Goal: Information Seeking & Learning: Understand process/instructions

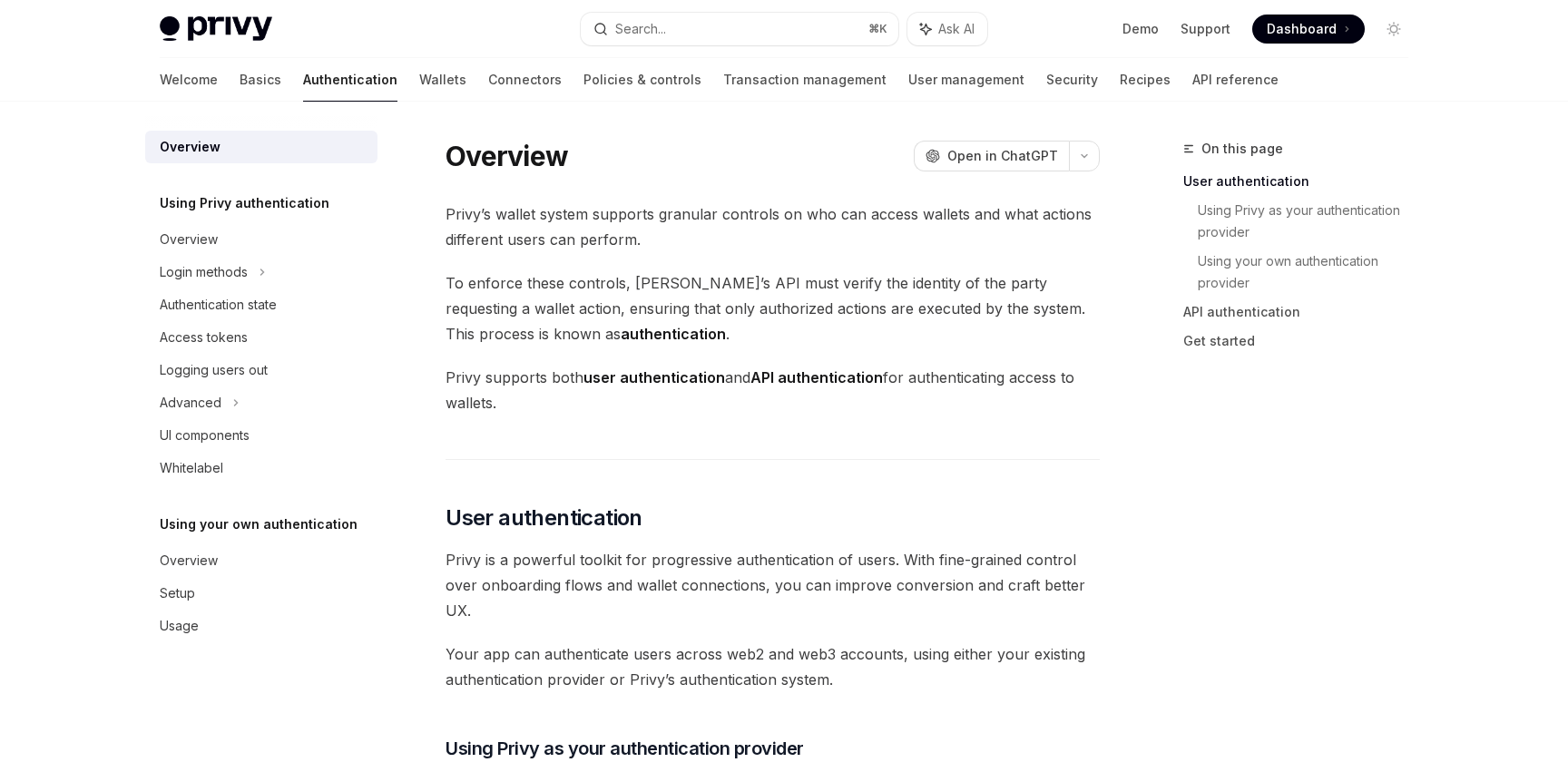
click at [917, 93] on div "Welcome Basics Authentication Wallets Connectors Policies & controls Transactio…" at bounding box center [719, 79] width 1119 height 43
click at [723, 71] on link "Transaction management" at bounding box center [805, 79] width 164 height 43
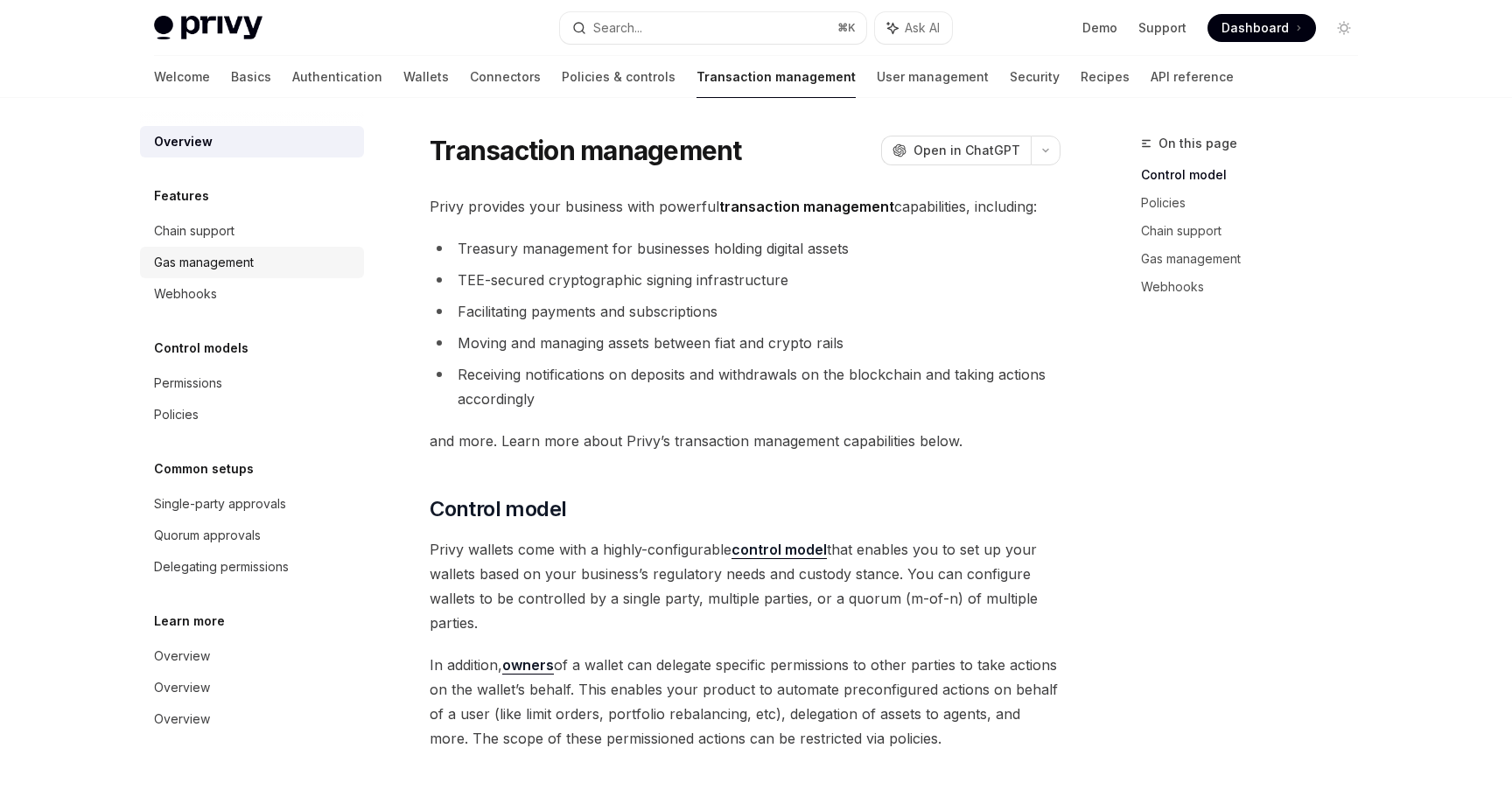
click at [234, 261] on div "Gas management" at bounding box center [204, 262] width 100 height 21
type textarea "*"
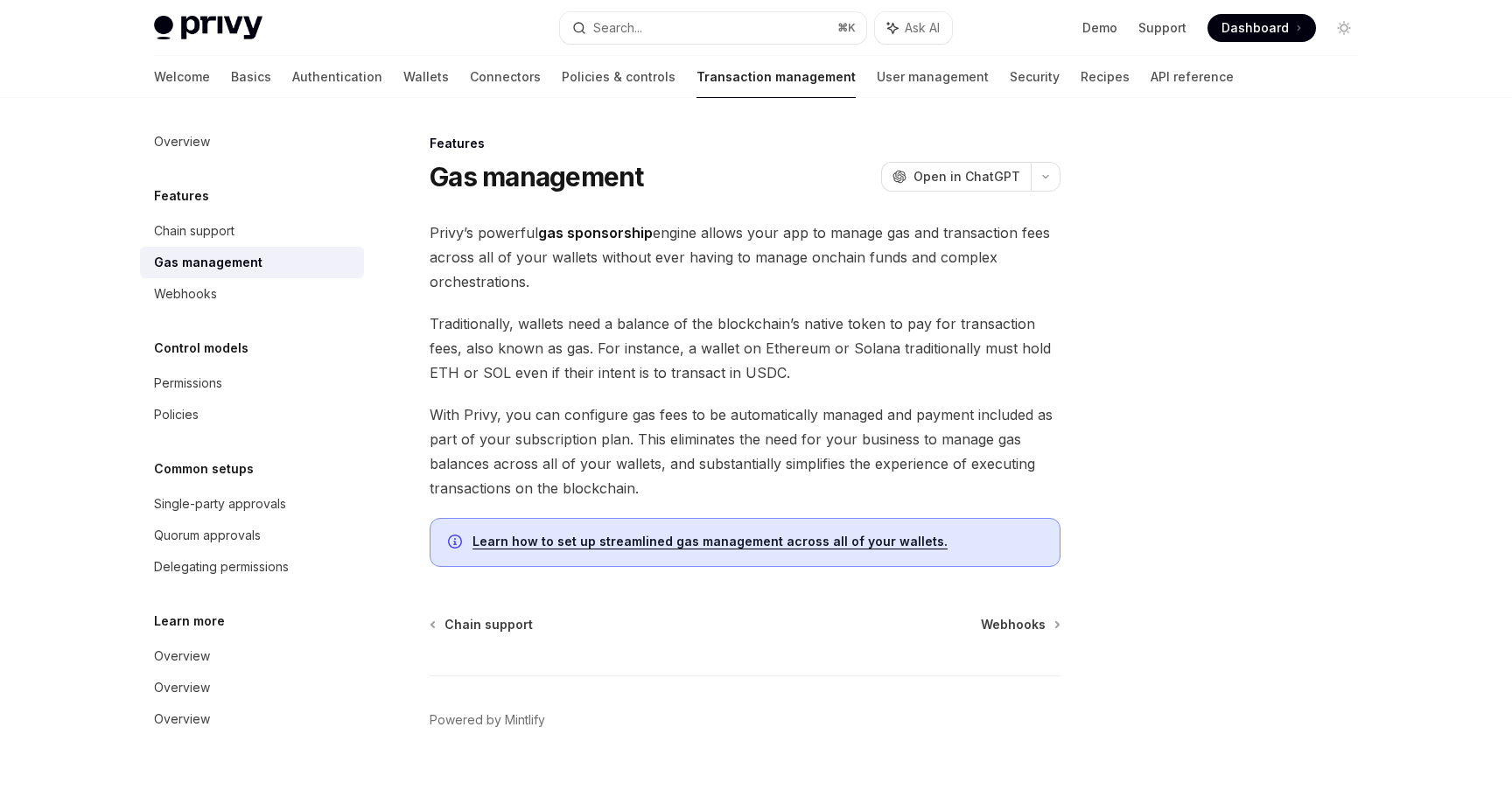
click at [555, 234] on strong "gas sponsorship" at bounding box center [596, 232] width 115 height 18
click at [576, 234] on strong "gas sponsorship" at bounding box center [596, 232] width 115 height 18
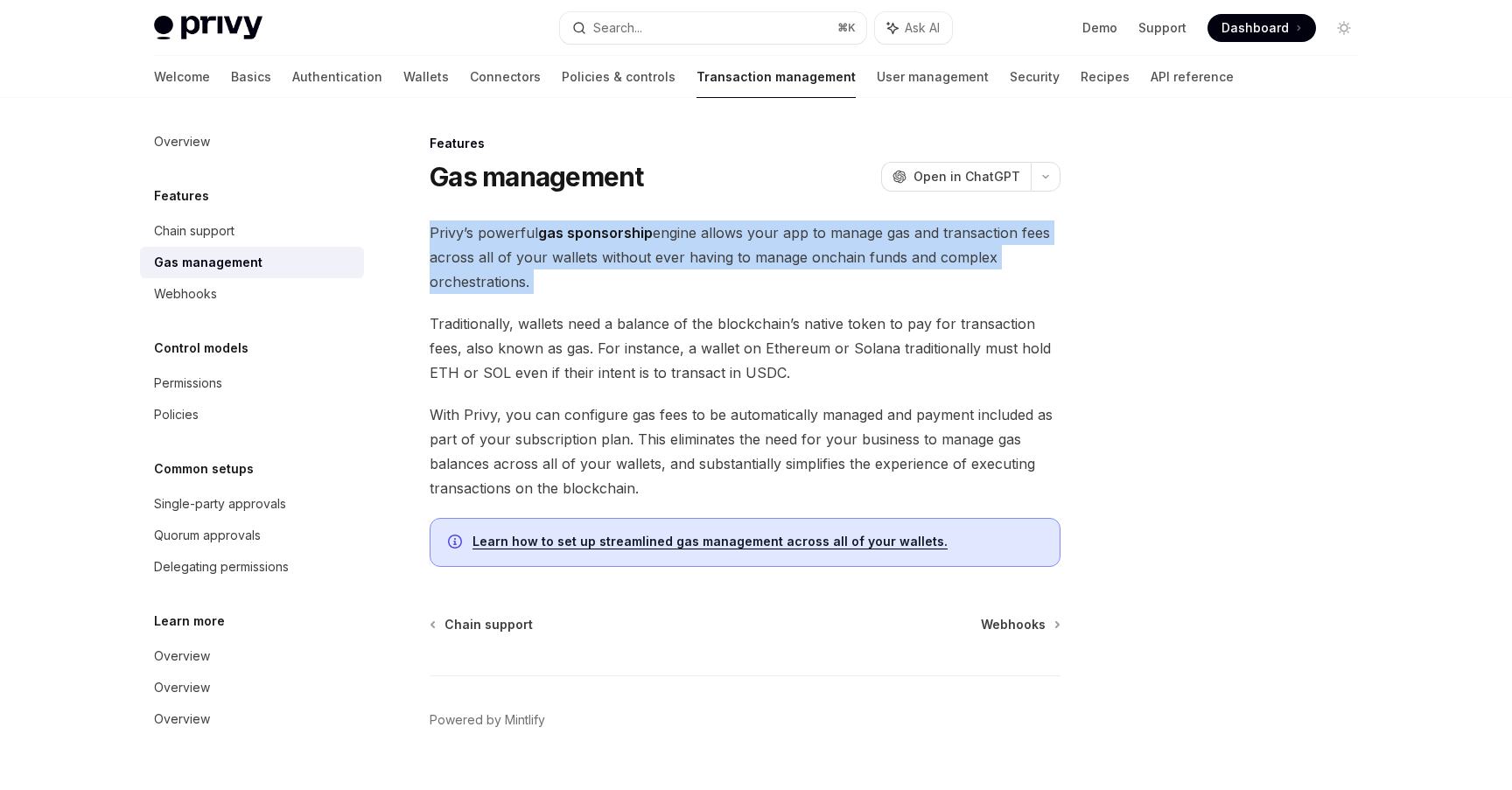
drag, startPoint x: 576, startPoint y: 234, endPoint x: 598, endPoint y: 205, distance: 36.4
click at [598, 205] on div "Features Gas management OpenAI Open in ChatGPT OpenAI Open in ChatGPT Privy’s p…" at bounding box center [581, 479] width 966 height 694
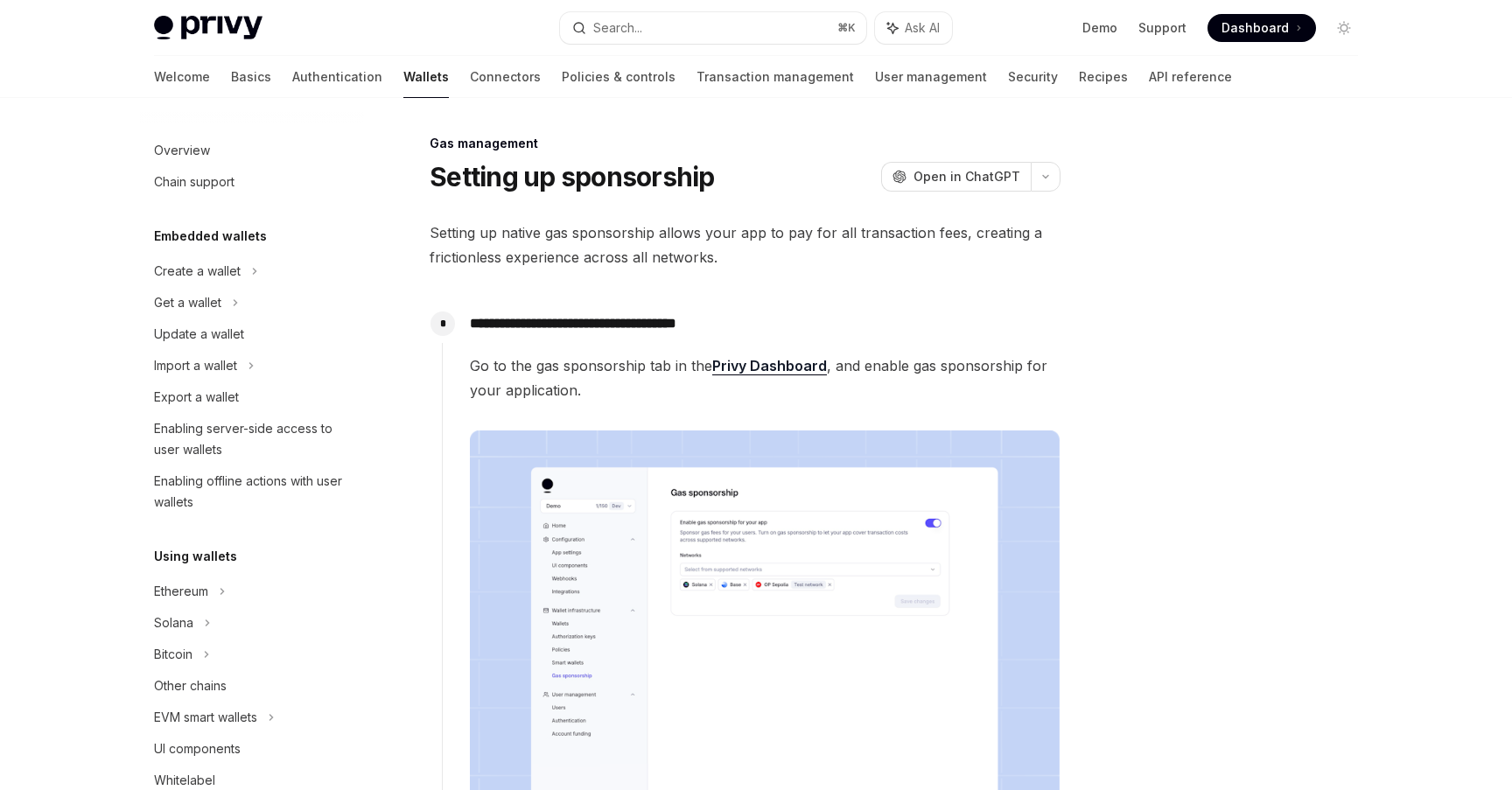
scroll to position [713, 0]
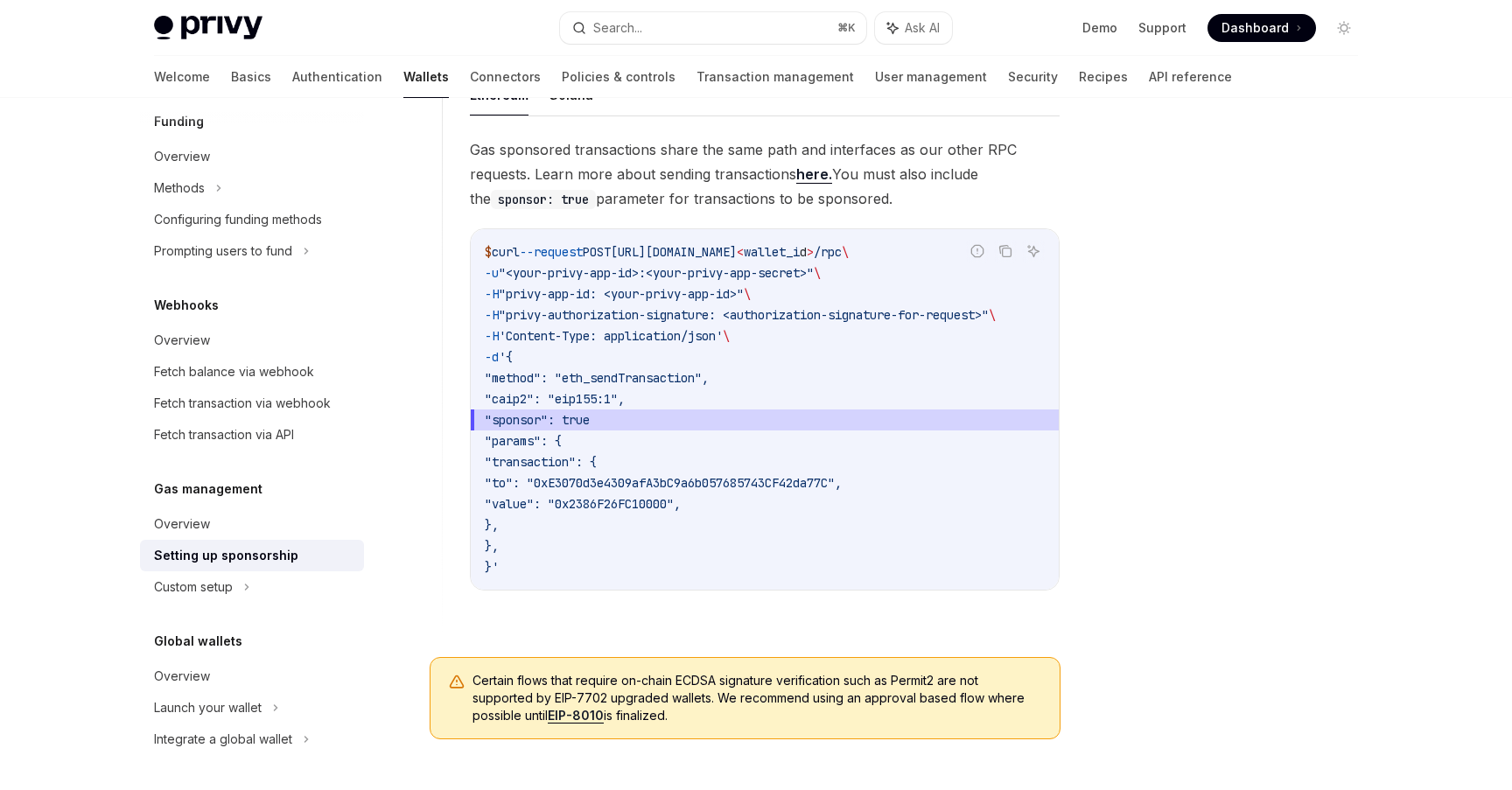
scroll to position [1141, 0]
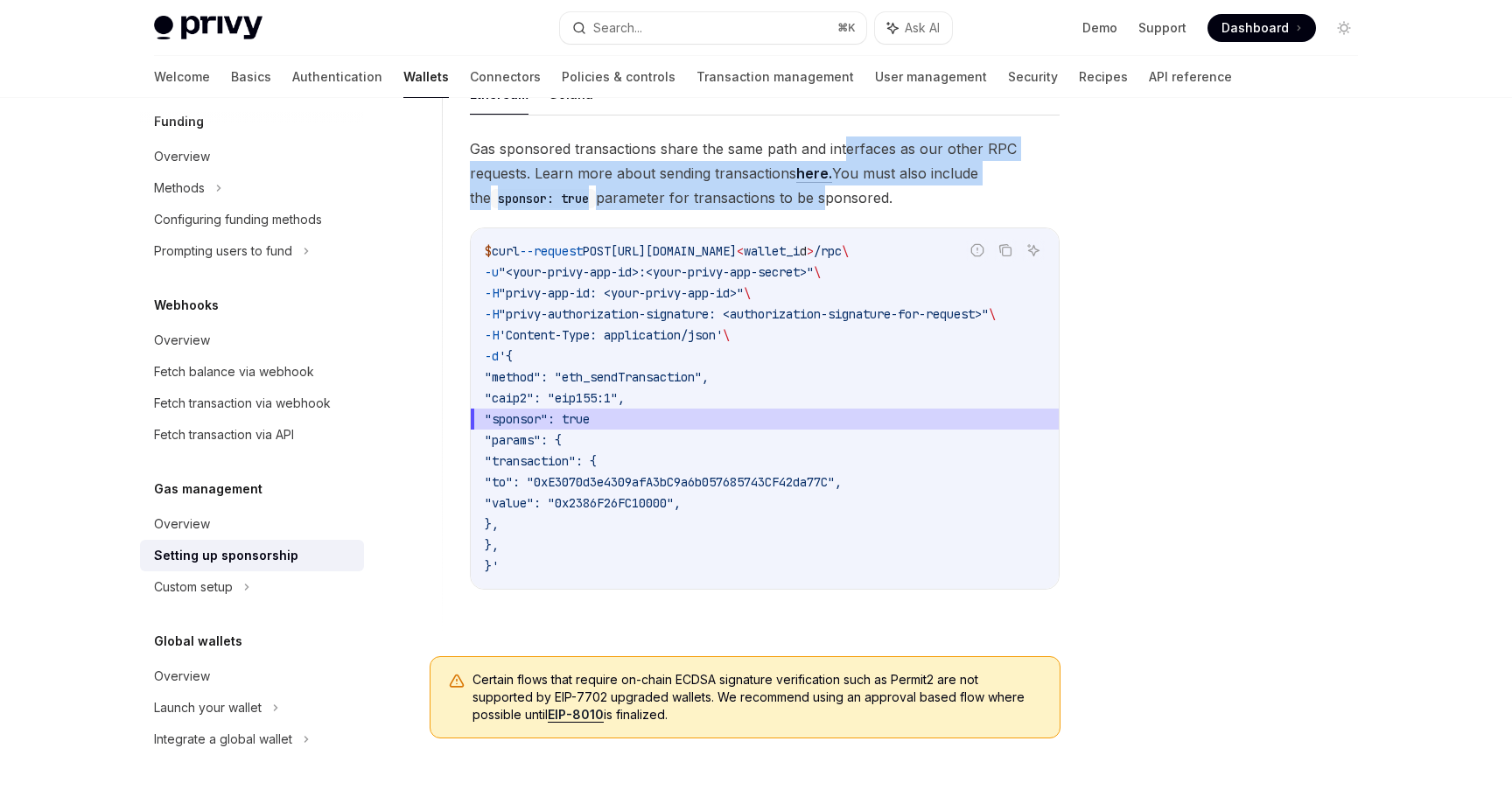
drag, startPoint x: 802, startPoint y: 207, endPoint x: 840, endPoint y: 147, distance: 71.0
click at [840, 147] on span "Gas sponsored transactions share the same path and interfaces as our other RPC …" at bounding box center [764, 172] width 590 height 73
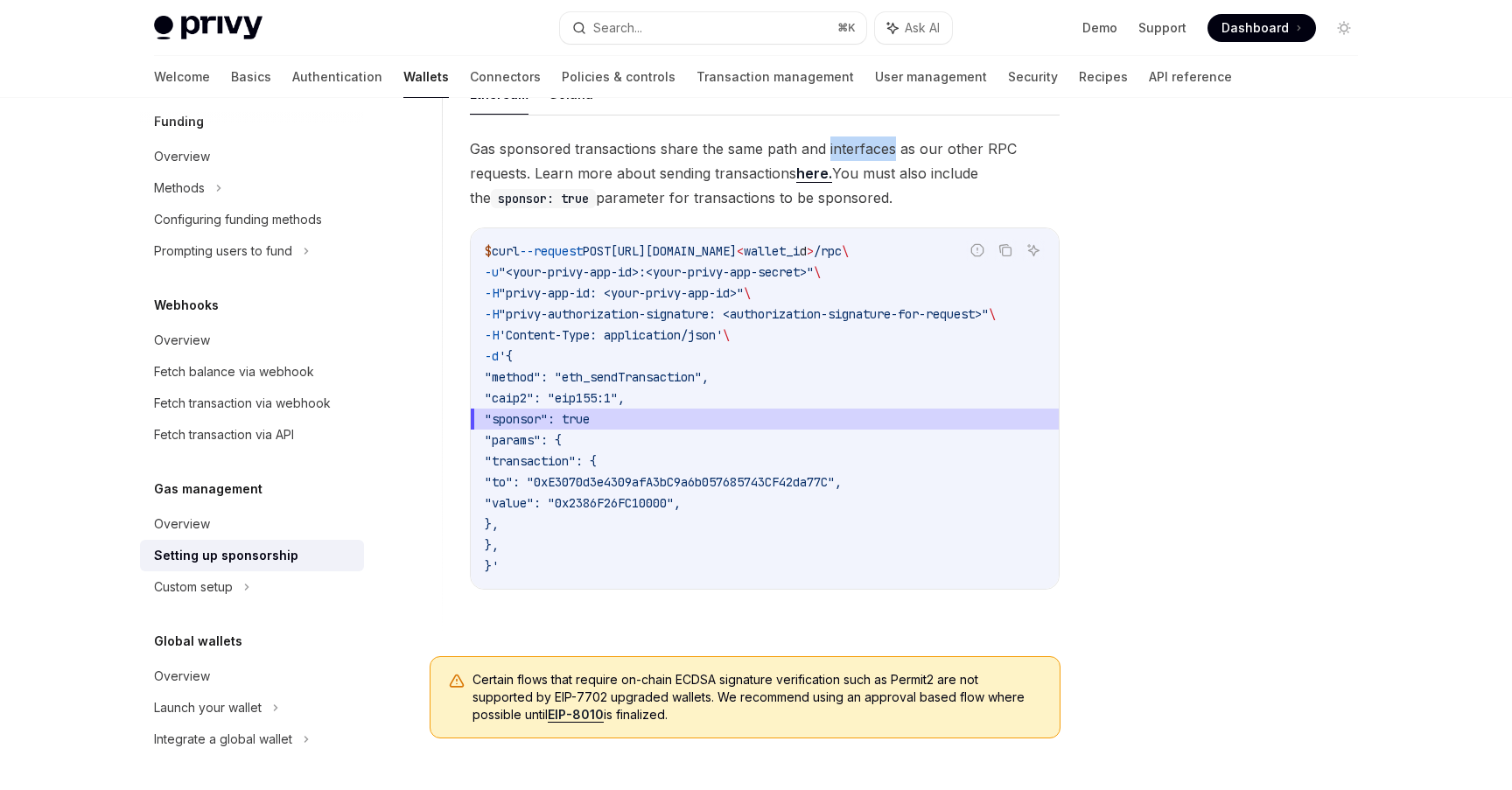
click at [840, 147] on span "Gas sponsored transactions share the same path and interfaces as our other RPC …" at bounding box center [764, 172] width 590 height 73
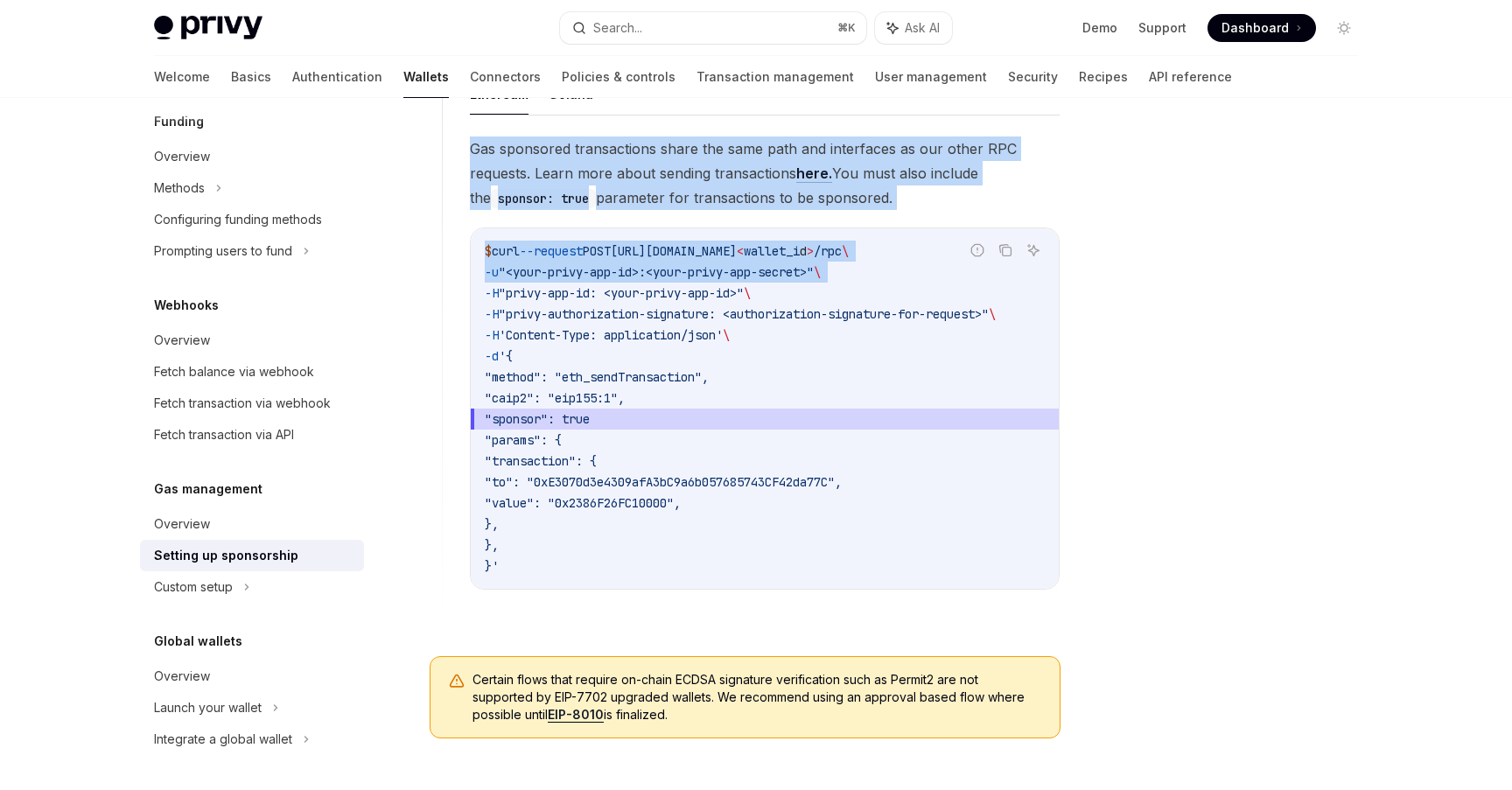
drag, startPoint x: 840, startPoint y: 147, endPoint x: 836, endPoint y: 267, distance: 120.1
click at [836, 267] on div "Gas sponsored transactions share the same path and interfaces as our other RPC …" at bounding box center [764, 376] width 590 height 481
click at [814, 267] on span ""<your-privy-app-id>:<your-privy-app-secret>"" at bounding box center [657, 272] width 315 height 16
drag, startPoint x: 836, startPoint y: 267, endPoint x: 846, endPoint y: 135, distance: 132.4
click at [846, 136] on div "Gas sponsored transactions share the same path and interfaces as our other RPC …" at bounding box center [764, 376] width 590 height 481
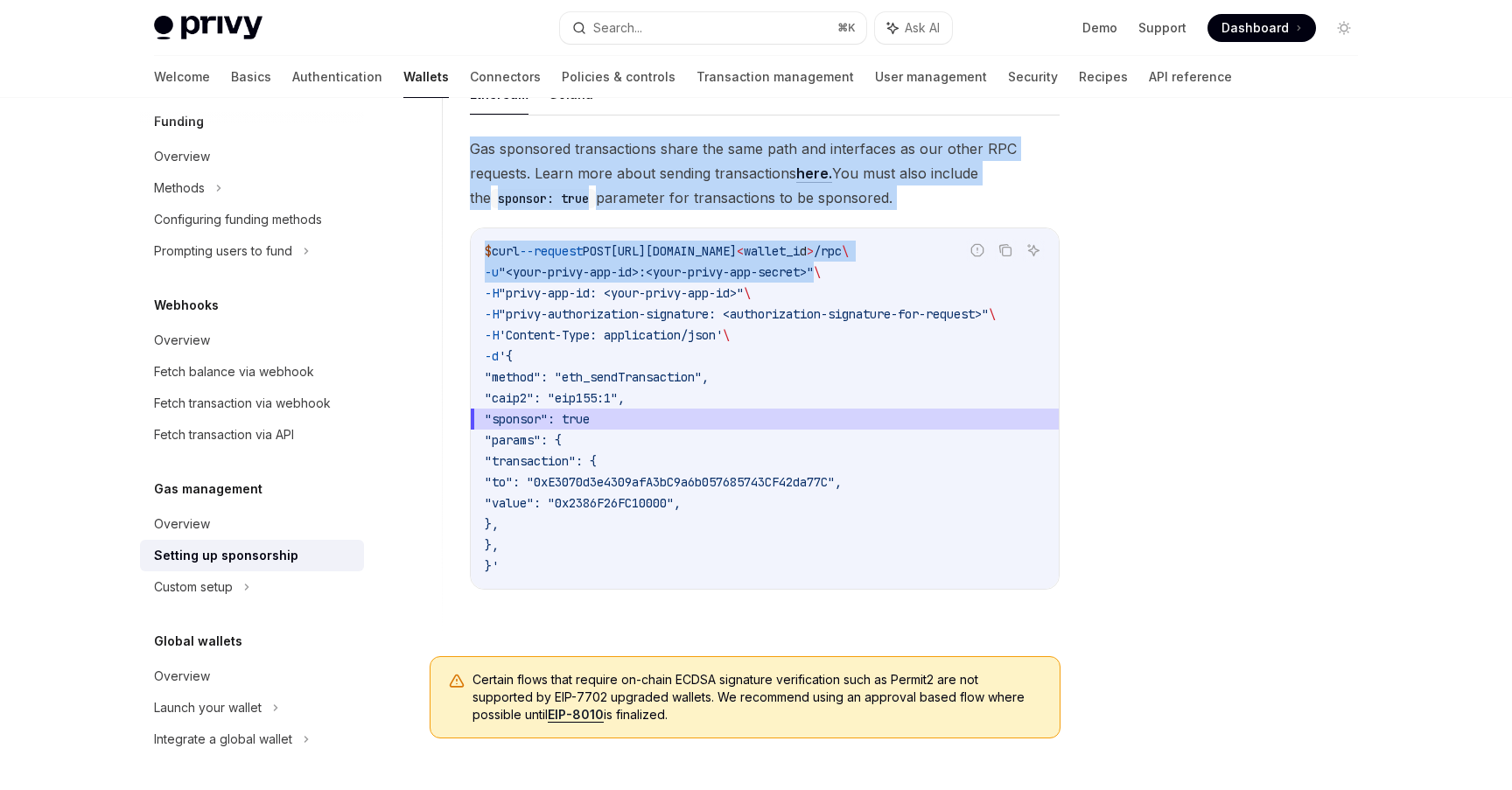
click at [846, 136] on span "Gas sponsored transactions share the same path and interfaces as our other RPC …" at bounding box center [764, 172] width 590 height 73
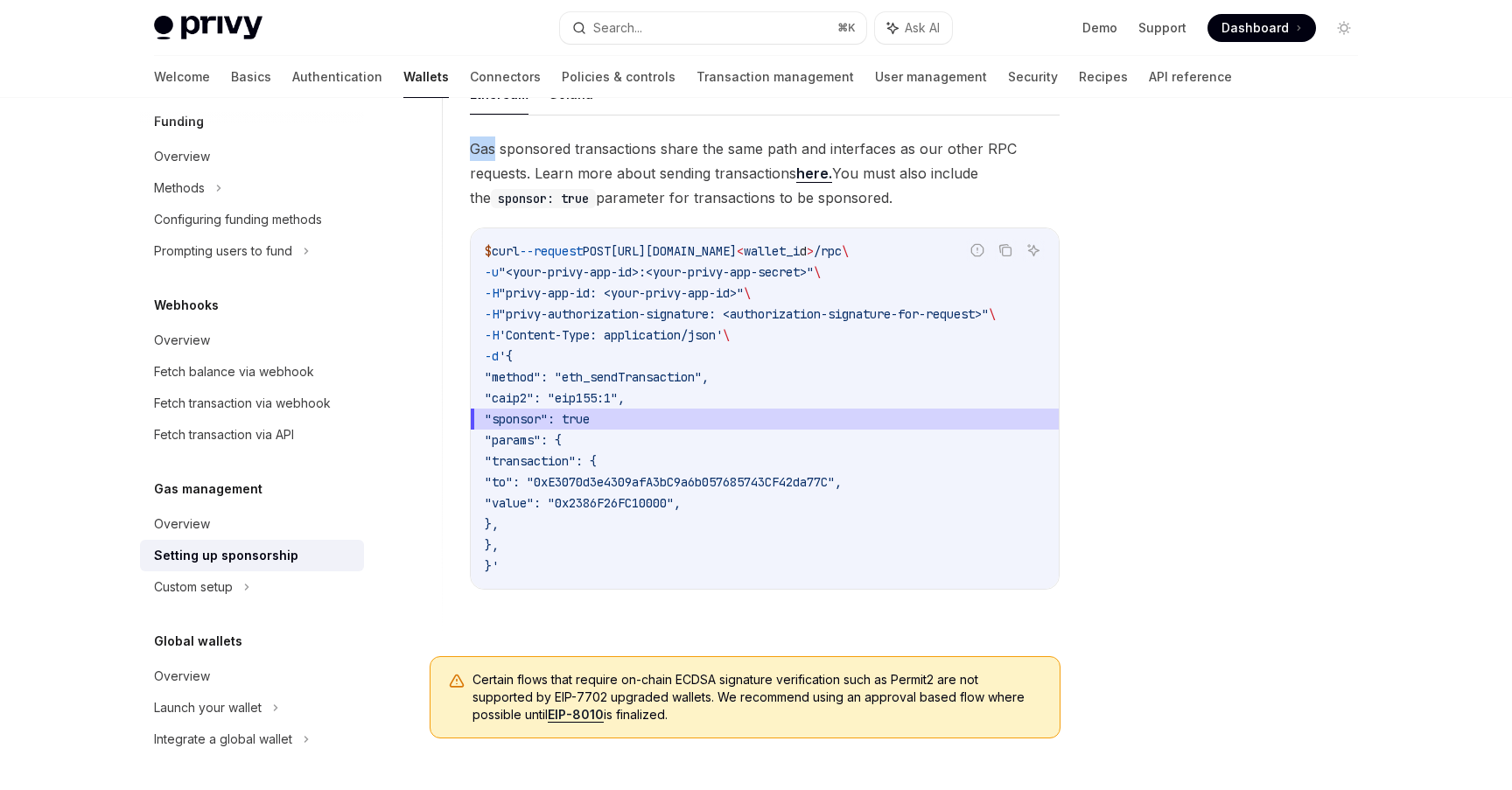
click at [846, 136] on span "Gas sponsored transactions share the same path and interfaces as our other RPC …" at bounding box center [764, 172] width 590 height 73
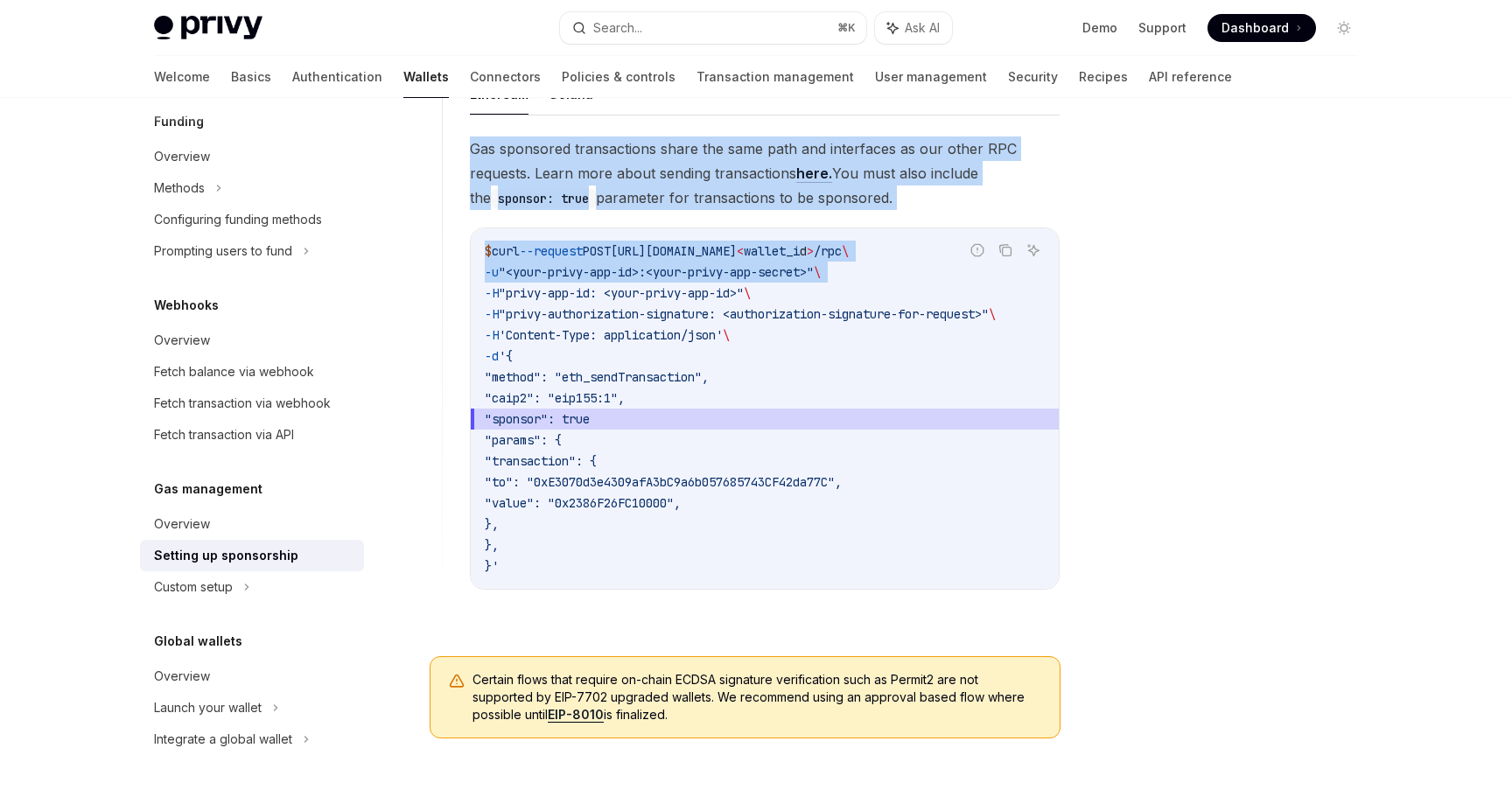
drag, startPoint x: 846, startPoint y: 135, endPoint x: 853, endPoint y: 266, distance: 131.2
click at [853, 266] on div "Gas sponsored transactions share the same path and interfaces as our other RPC …" at bounding box center [764, 376] width 590 height 481
click at [821, 266] on span "\" at bounding box center [817, 272] width 7 height 16
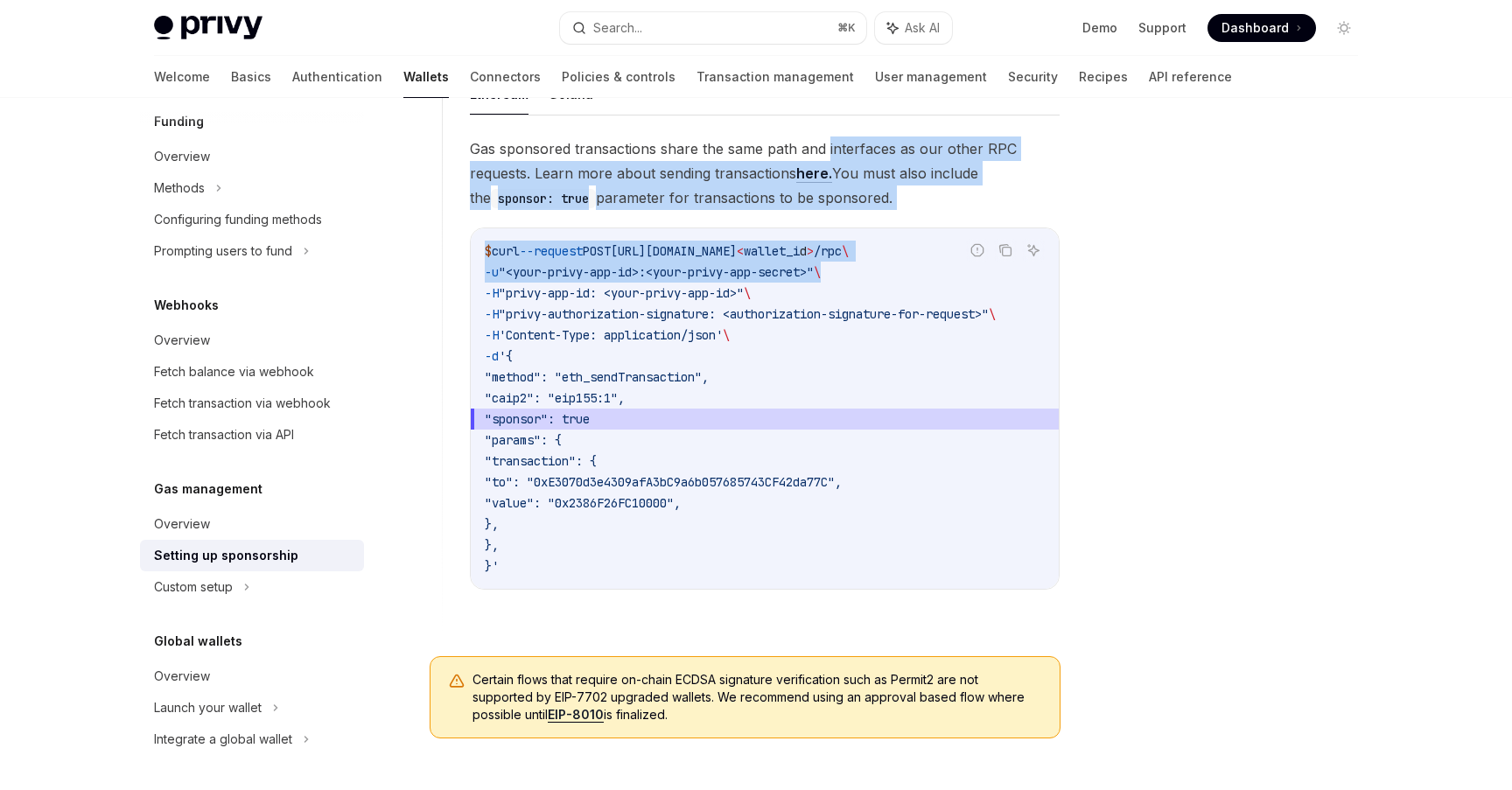
drag, startPoint x: 853, startPoint y: 266, endPoint x: 857, endPoint y: 149, distance: 117.1
click at [857, 149] on div "Gas sponsored transactions share the same path and interfaces as our other RPC …" at bounding box center [764, 376] width 590 height 481
click at [857, 149] on span "Gas sponsored transactions share the same path and interfaces as our other RPC …" at bounding box center [764, 172] width 590 height 73
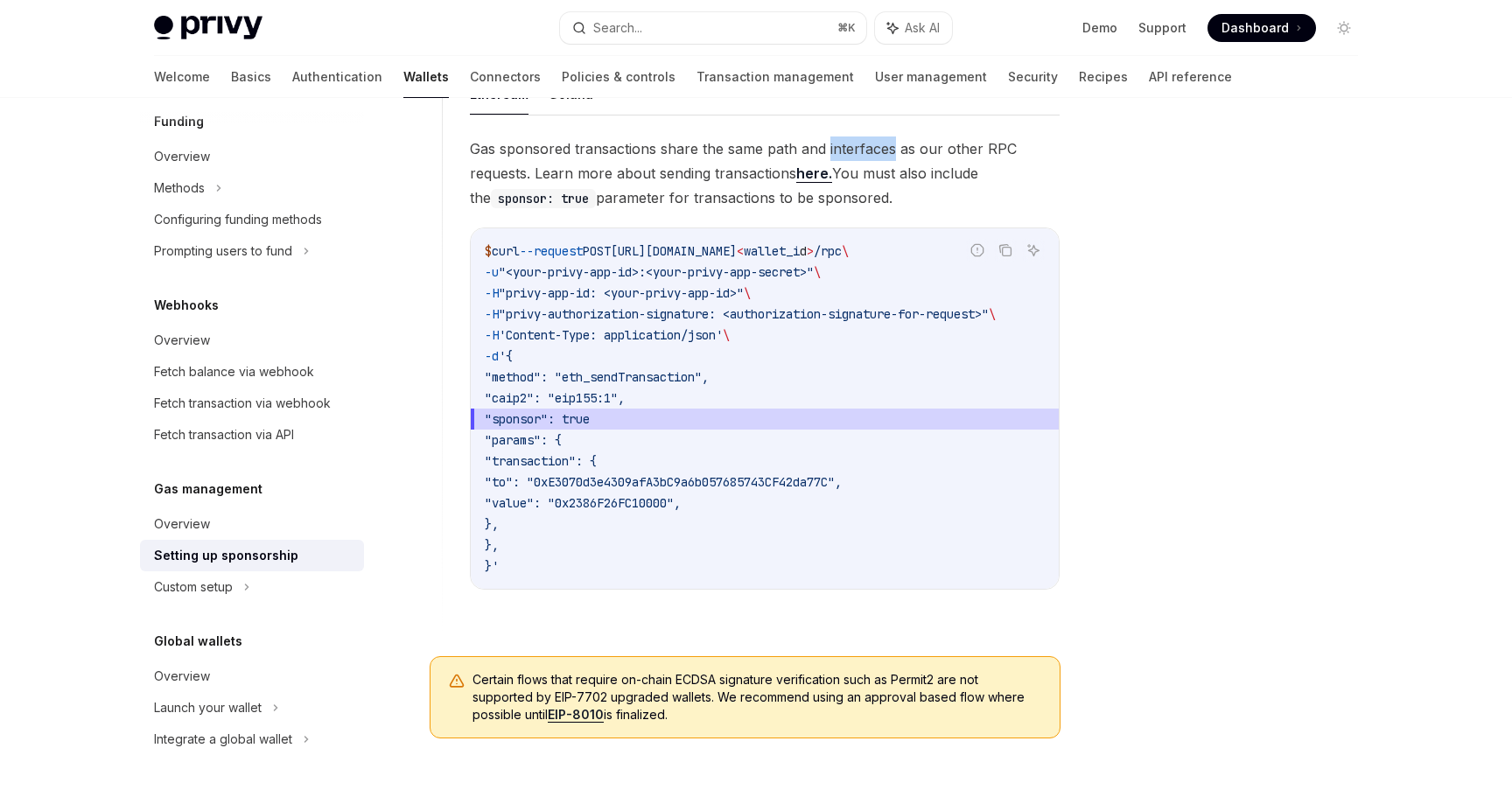
click at [857, 149] on span "Gas sponsored transactions share the same path and interfaces as our other RPC …" at bounding box center [764, 172] width 590 height 73
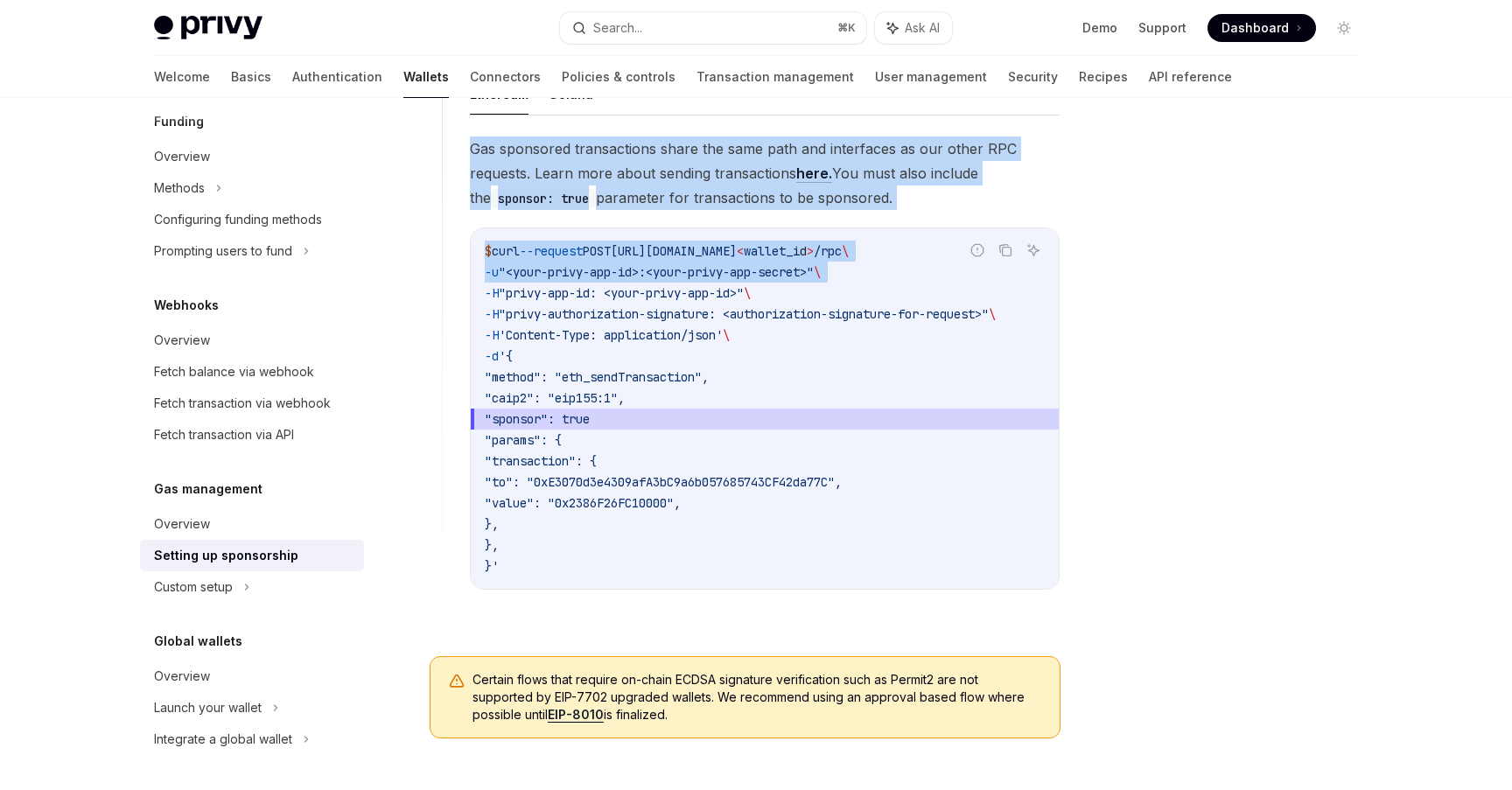
drag, startPoint x: 857, startPoint y: 149, endPoint x: 852, endPoint y: 262, distance: 113.1
click at [852, 262] on div "Gas sponsored transactions share the same path and interfaces as our other RPC …" at bounding box center [764, 376] width 590 height 481
click at [852, 262] on code "$ curl --request POST [URL][DOMAIN_NAME] < wallet_i d > /rpc \ -u "<your-privy-…" at bounding box center [765, 408] width 560 height 336
drag, startPoint x: 852, startPoint y: 262, endPoint x: 852, endPoint y: 128, distance: 134.0
click at [852, 128] on div "Ethereum Solana Gas sponsored transactions share the same path and interfaces a…" at bounding box center [764, 345] width 590 height 544
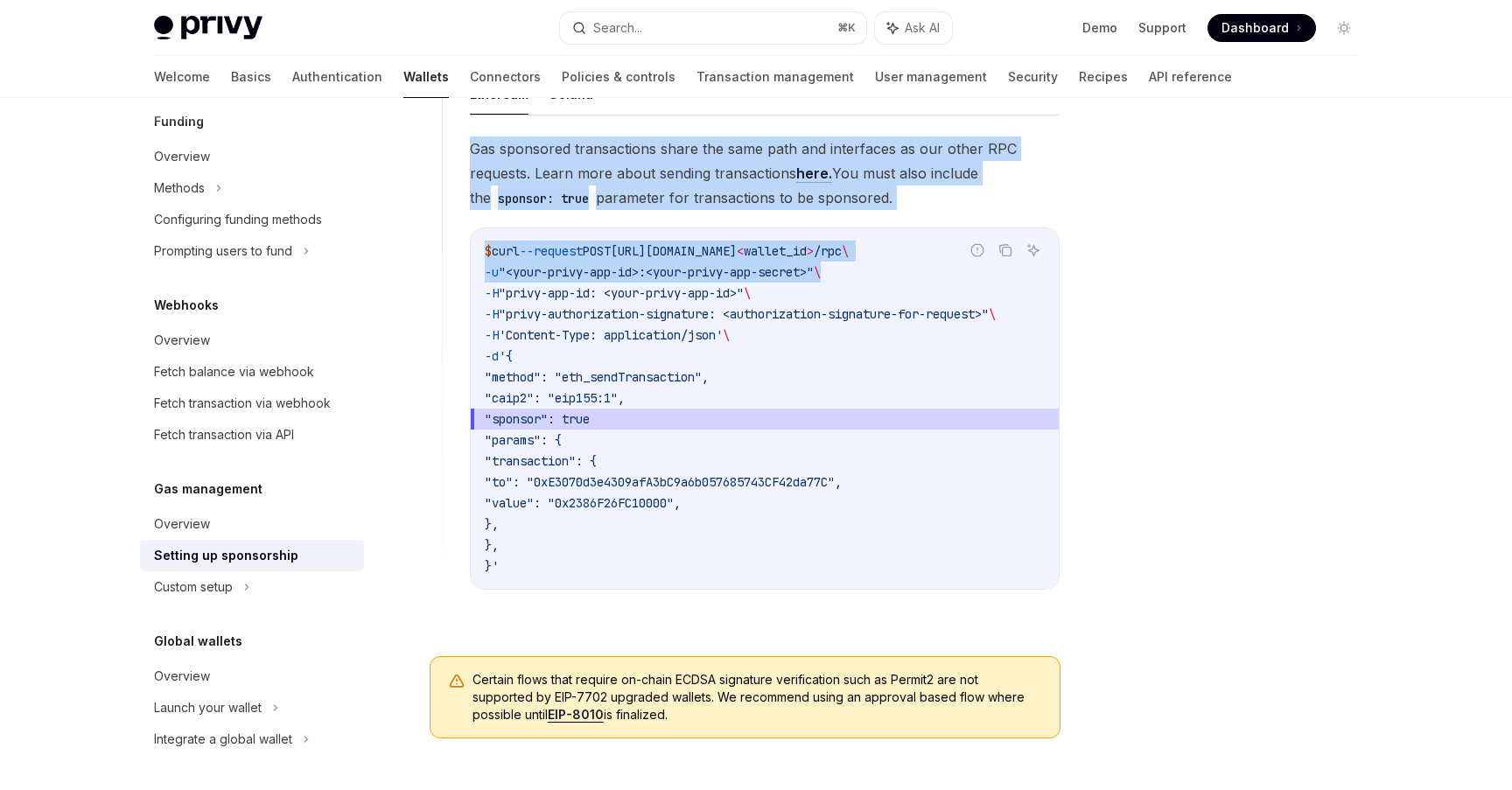
click at [852, 128] on div "Ethereum Solana Gas sponsored transactions share the same path and interfaces a…" at bounding box center [764, 345] width 590 height 544
drag, startPoint x: 852, startPoint y: 128, endPoint x: 853, endPoint y: 268, distance: 140.0
click at [853, 268] on div "Ethereum Solana Gas sponsored transactions share the same path and interfaces a…" at bounding box center [764, 345] width 590 height 544
click at [821, 268] on span "\" at bounding box center [817, 272] width 7 height 16
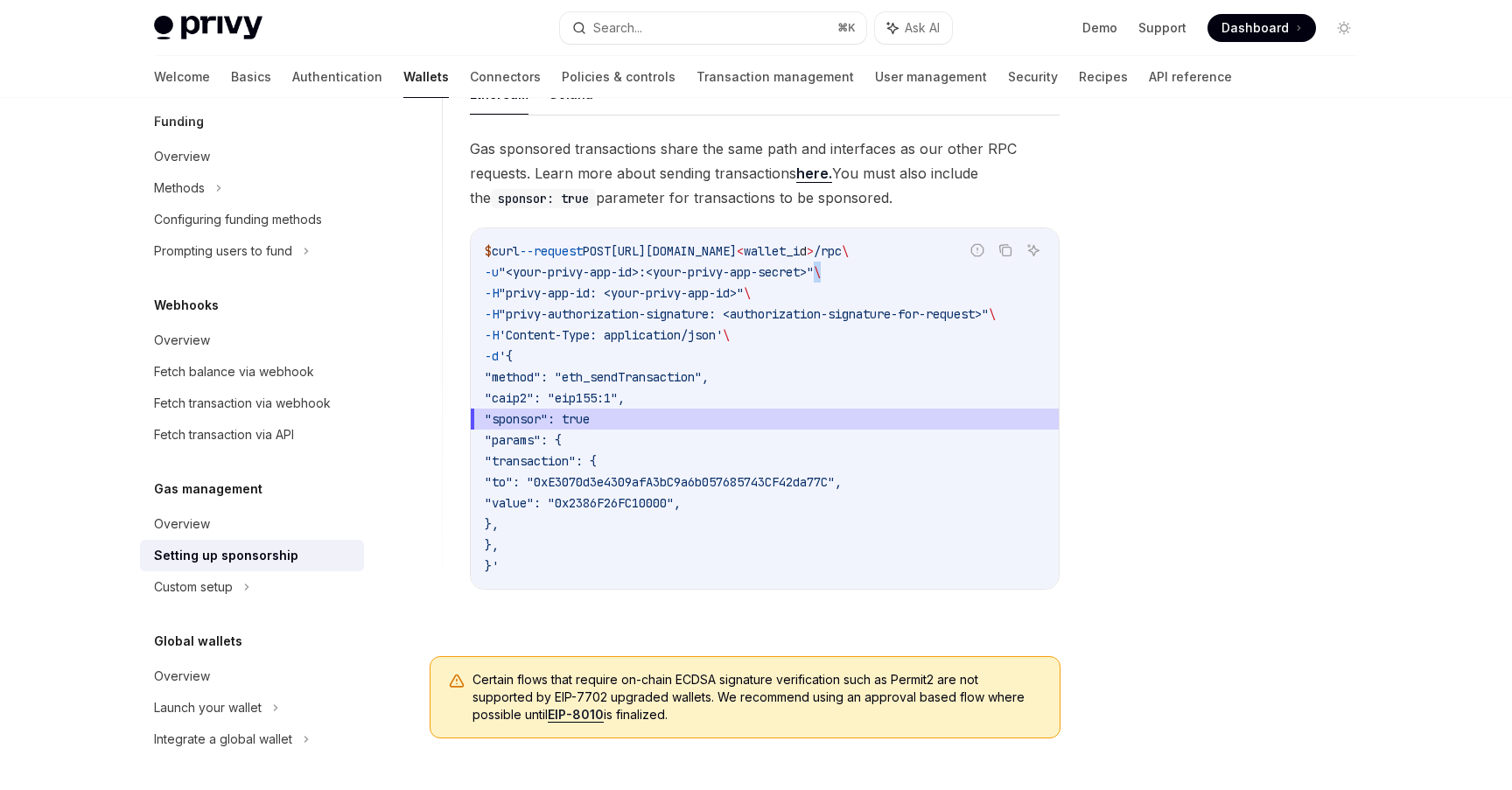
click at [821, 268] on span "\" at bounding box center [817, 272] width 7 height 16
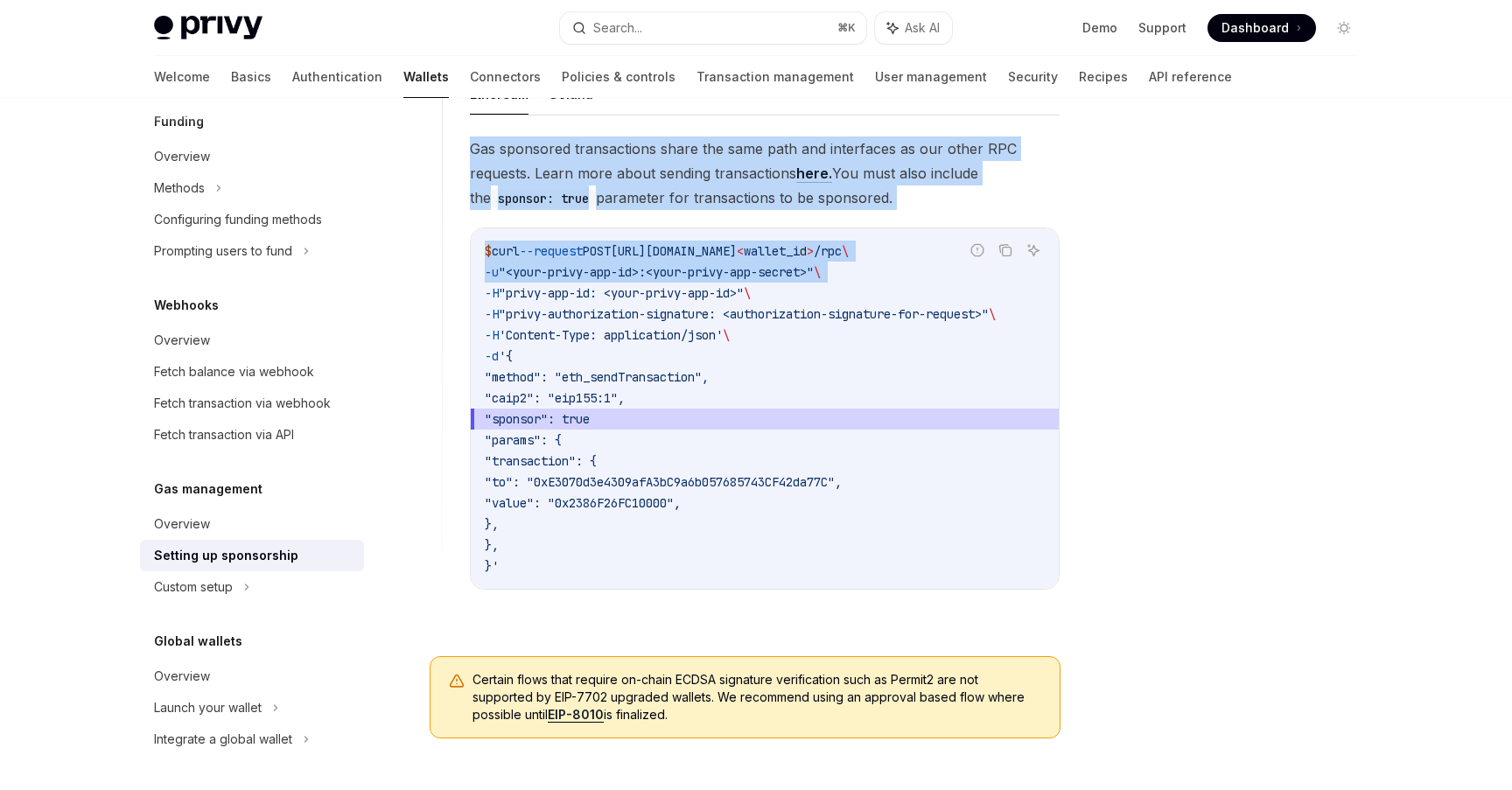
drag, startPoint x: 853, startPoint y: 268, endPoint x: 857, endPoint y: 162, distance: 106.1
click at [857, 162] on div "Gas sponsored transactions share the same path and interfaces as our other RPC …" at bounding box center [764, 376] width 590 height 481
click at [857, 162] on span "Gas sponsored transactions share the same path and interfaces as our other RPC …" at bounding box center [764, 172] width 590 height 73
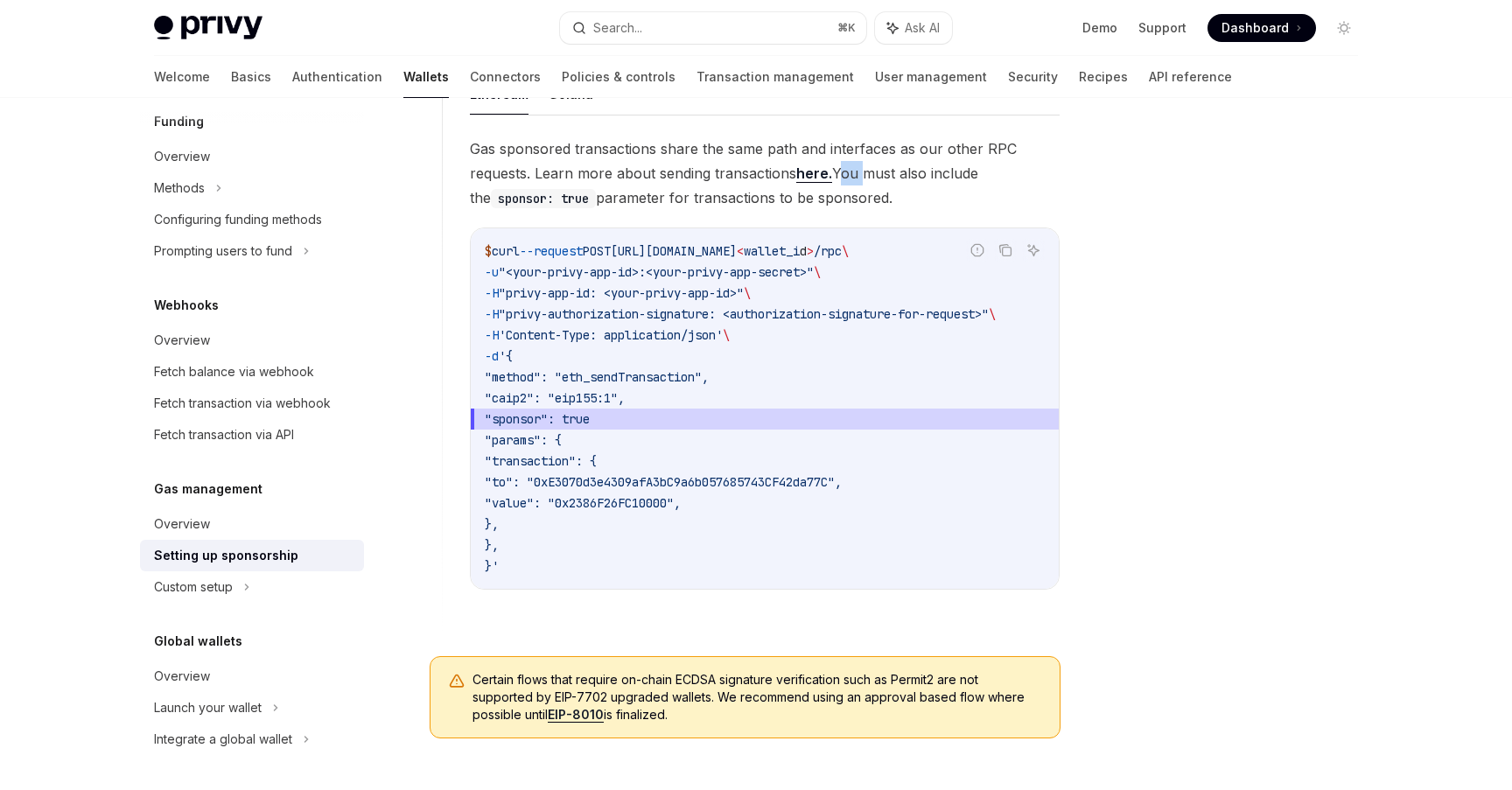
click at [857, 162] on span "Gas sponsored transactions share the same path and interfaces as our other RPC …" at bounding box center [764, 172] width 590 height 73
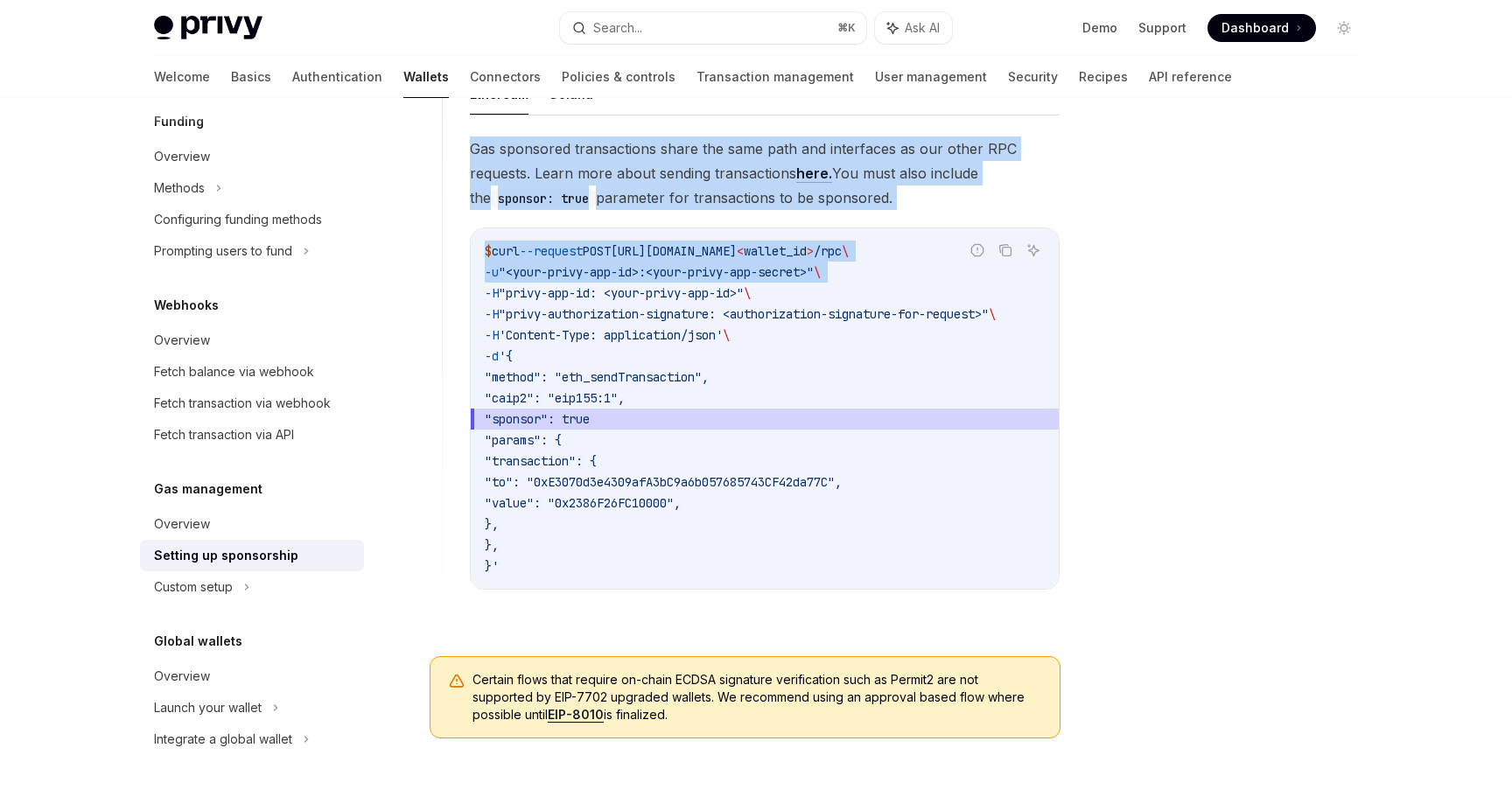
drag, startPoint x: 857, startPoint y: 162, endPoint x: 815, endPoint y: 269, distance: 114.9
click at [815, 269] on div "Gas sponsored transactions share the same path and interfaces as our other RPC …" at bounding box center [764, 376] width 590 height 481
click at [814, 269] on span ""<your-privy-app-id>:<your-privy-app-secret>"" at bounding box center [657, 272] width 315 height 16
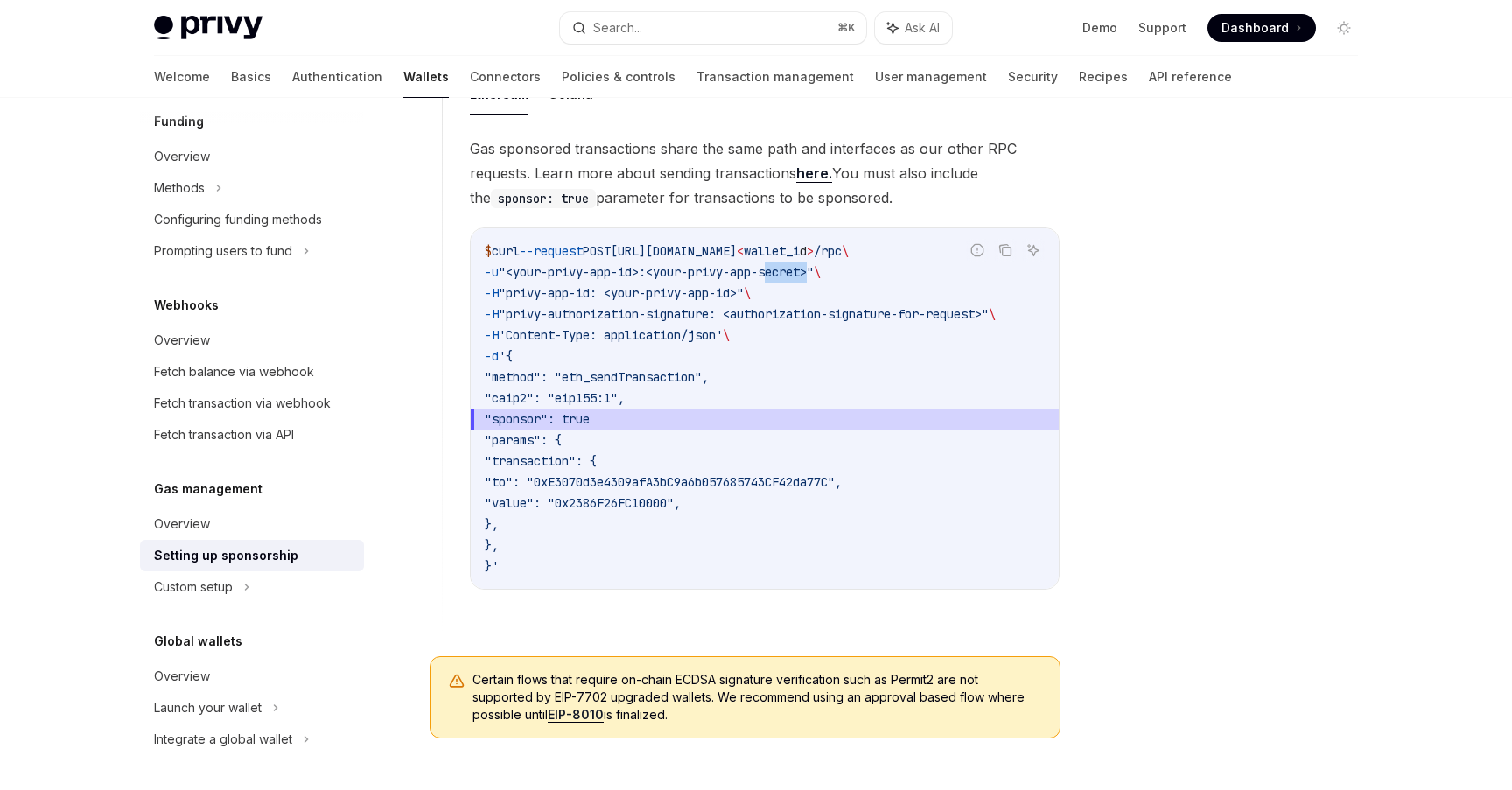
click at [814, 269] on span ""<your-privy-app-id>:<your-privy-app-secret>"" at bounding box center [657, 272] width 315 height 16
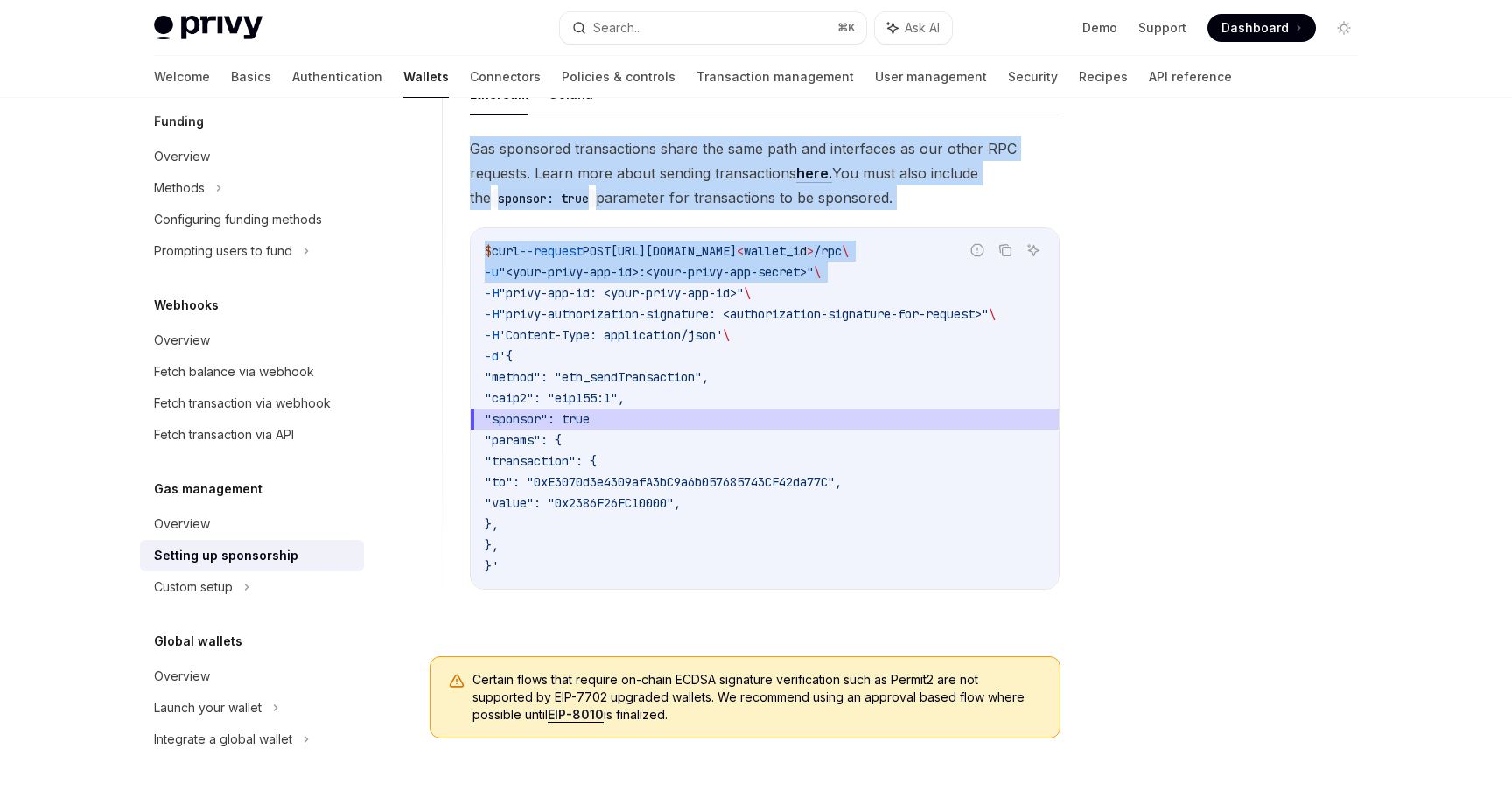
drag, startPoint x: 815, startPoint y: 269, endPoint x: 852, endPoint y: 178, distance: 98.2
click at [852, 178] on div "Gas sponsored transactions share the same path and interfaces as our other RPC …" at bounding box center [764, 376] width 590 height 481
click at [852, 178] on span "Gas sponsored transactions share the same path and interfaces as our other RPC …" at bounding box center [764, 172] width 590 height 73
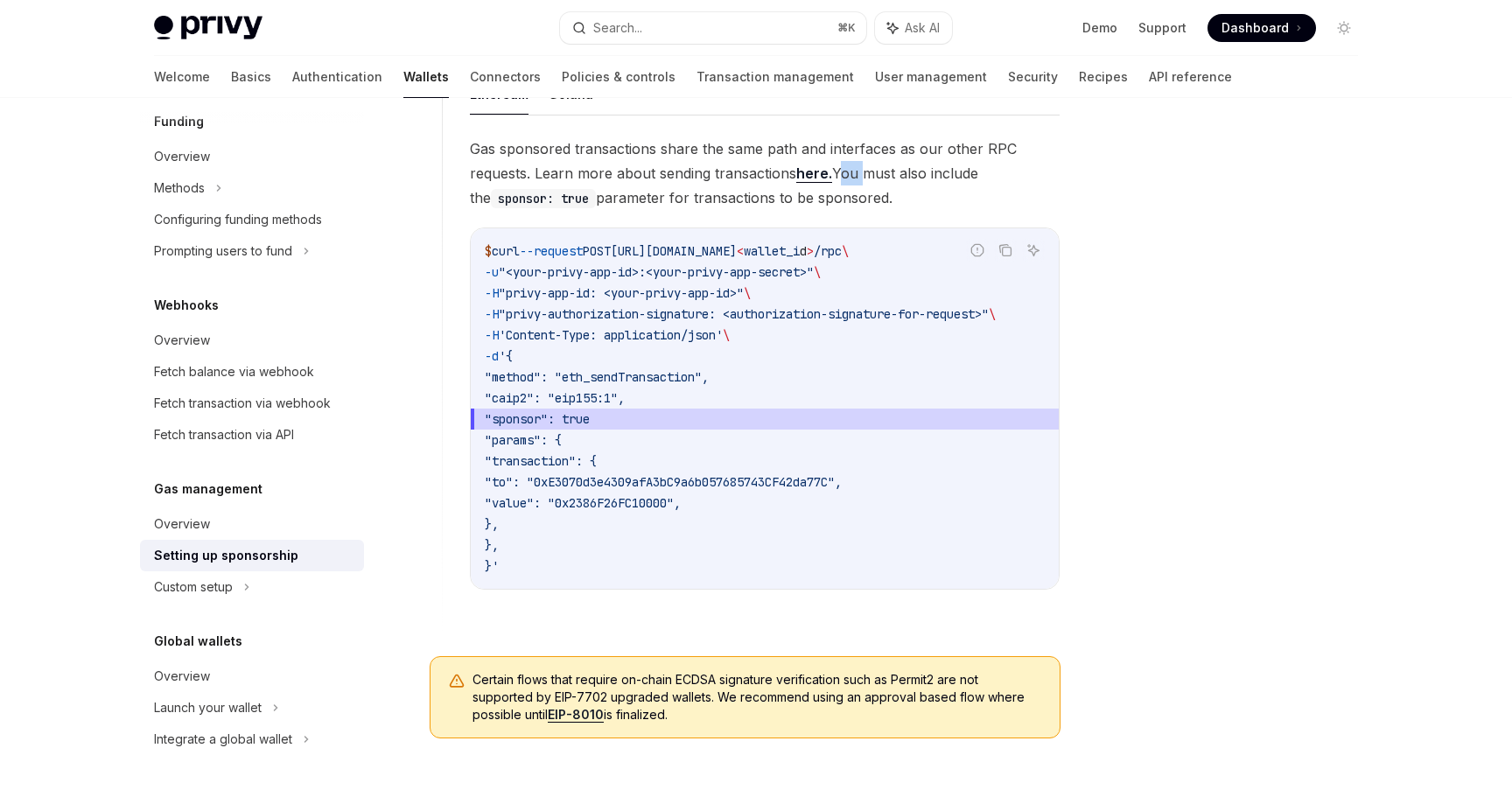
click at [852, 178] on span "Gas sponsored transactions share the same path and interfaces as our other RPC …" at bounding box center [764, 172] width 590 height 73
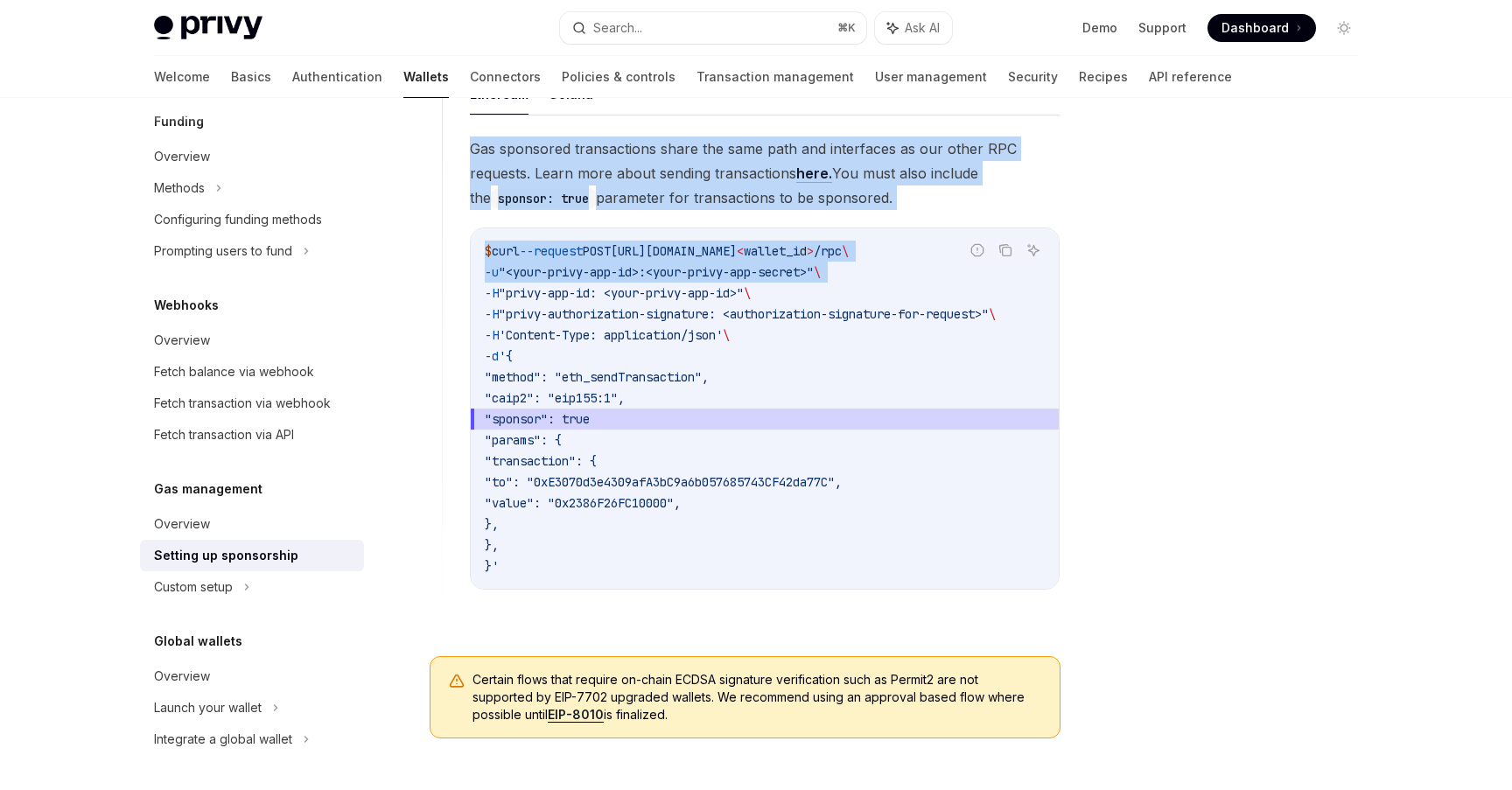
drag, startPoint x: 852, startPoint y: 178, endPoint x: 819, endPoint y: 268, distance: 95.9
click at [819, 268] on div "Gas sponsored transactions share the same path and interfaces as our other RPC …" at bounding box center [764, 376] width 590 height 481
click at [814, 268] on span ""<your-privy-app-id>:<your-privy-app-secret>"" at bounding box center [657, 272] width 315 height 16
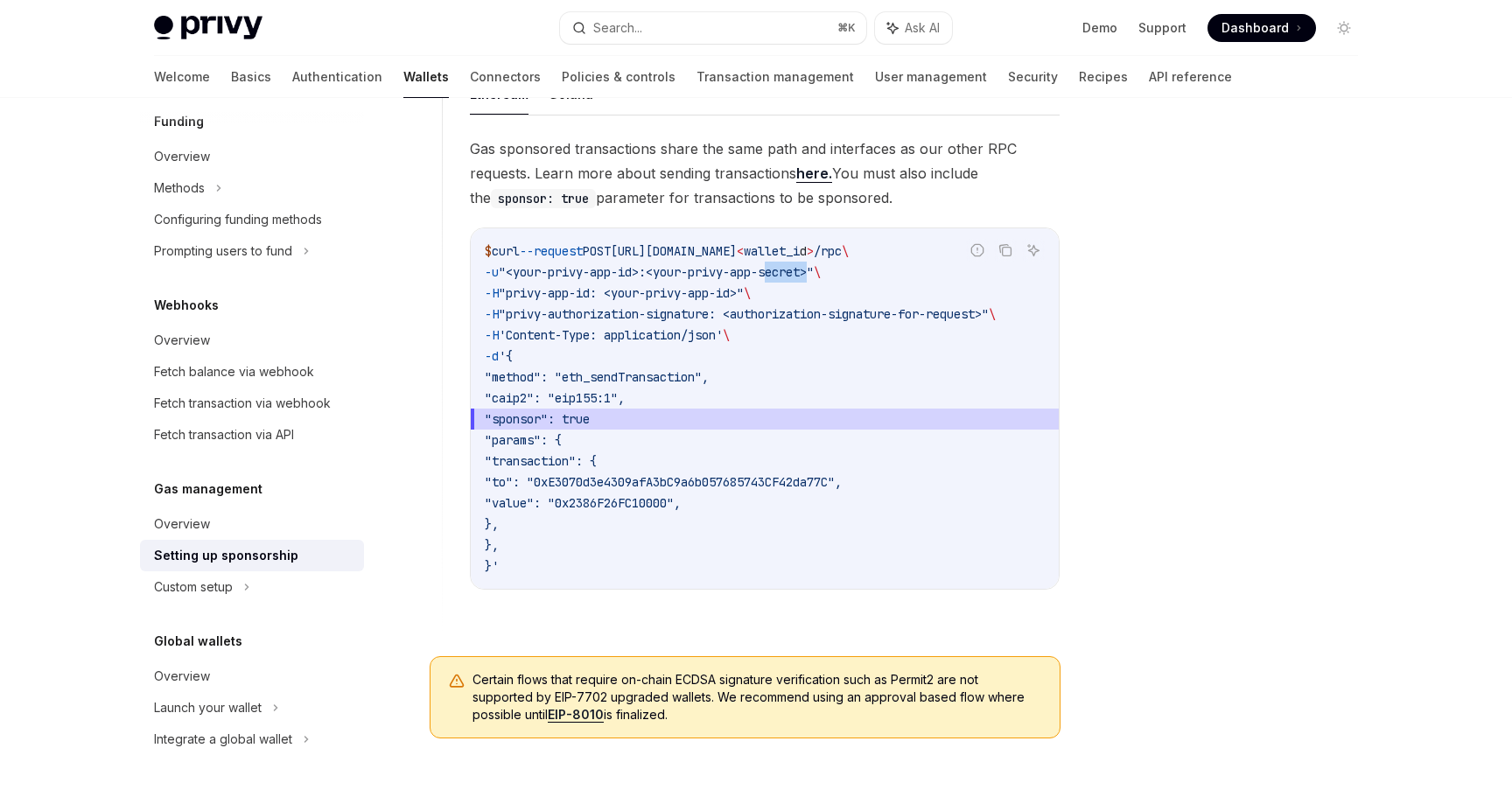
click at [814, 268] on span ""<your-privy-app-id>:<your-privy-app-secret>"" at bounding box center [657, 272] width 315 height 16
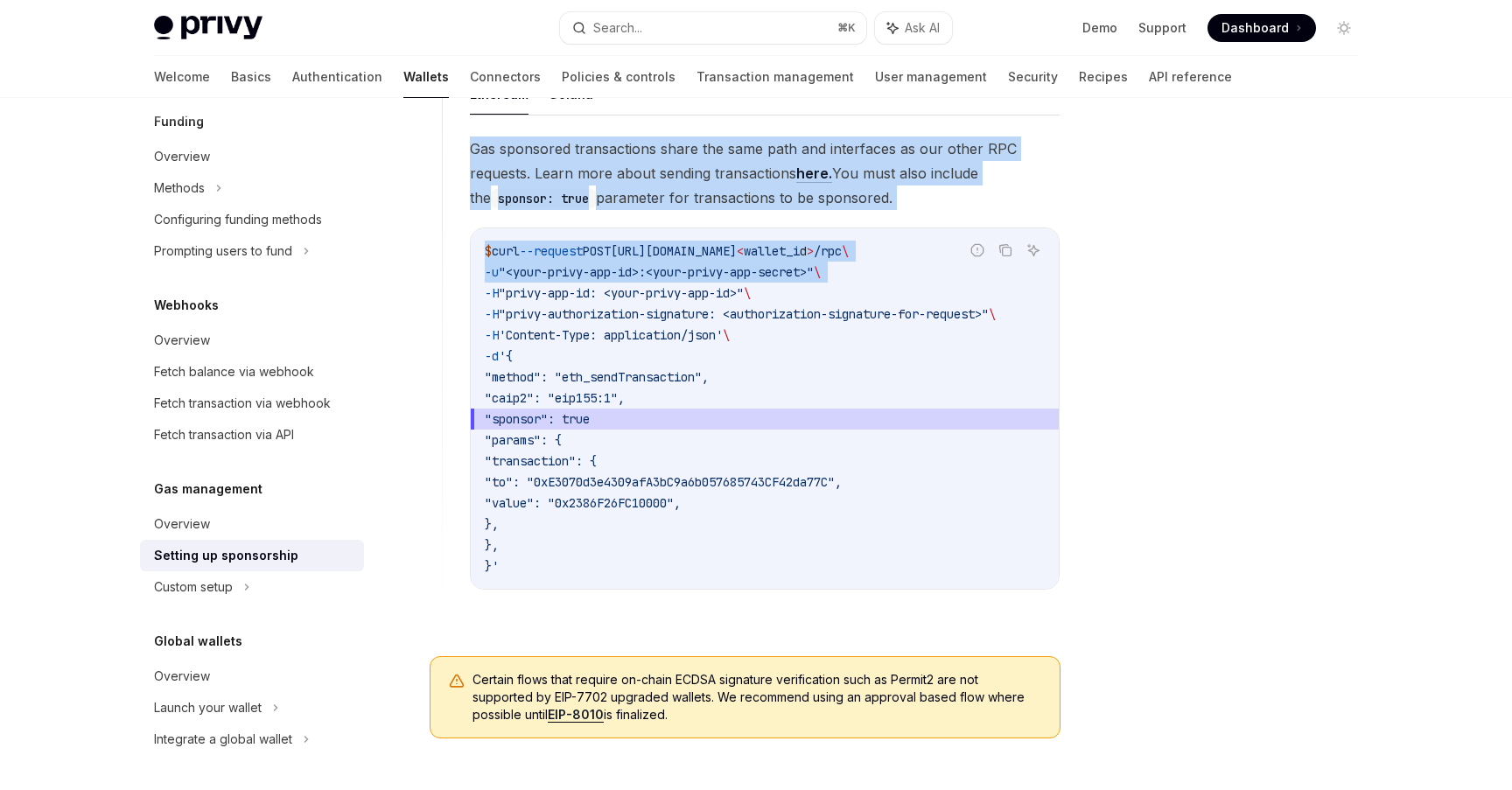
drag, startPoint x: 819, startPoint y: 268, endPoint x: 857, endPoint y: 171, distance: 104.2
click at [857, 171] on div "Gas sponsored transactions share the same path and interfaces as our other RPC …" at bounding box center [764, 376] width 590 height 481
click at [857, 171] on span "Gas sponsored transactions share the same path and interfaces as our other RPC …" at bounding box center [764, 172] width 590 height 73
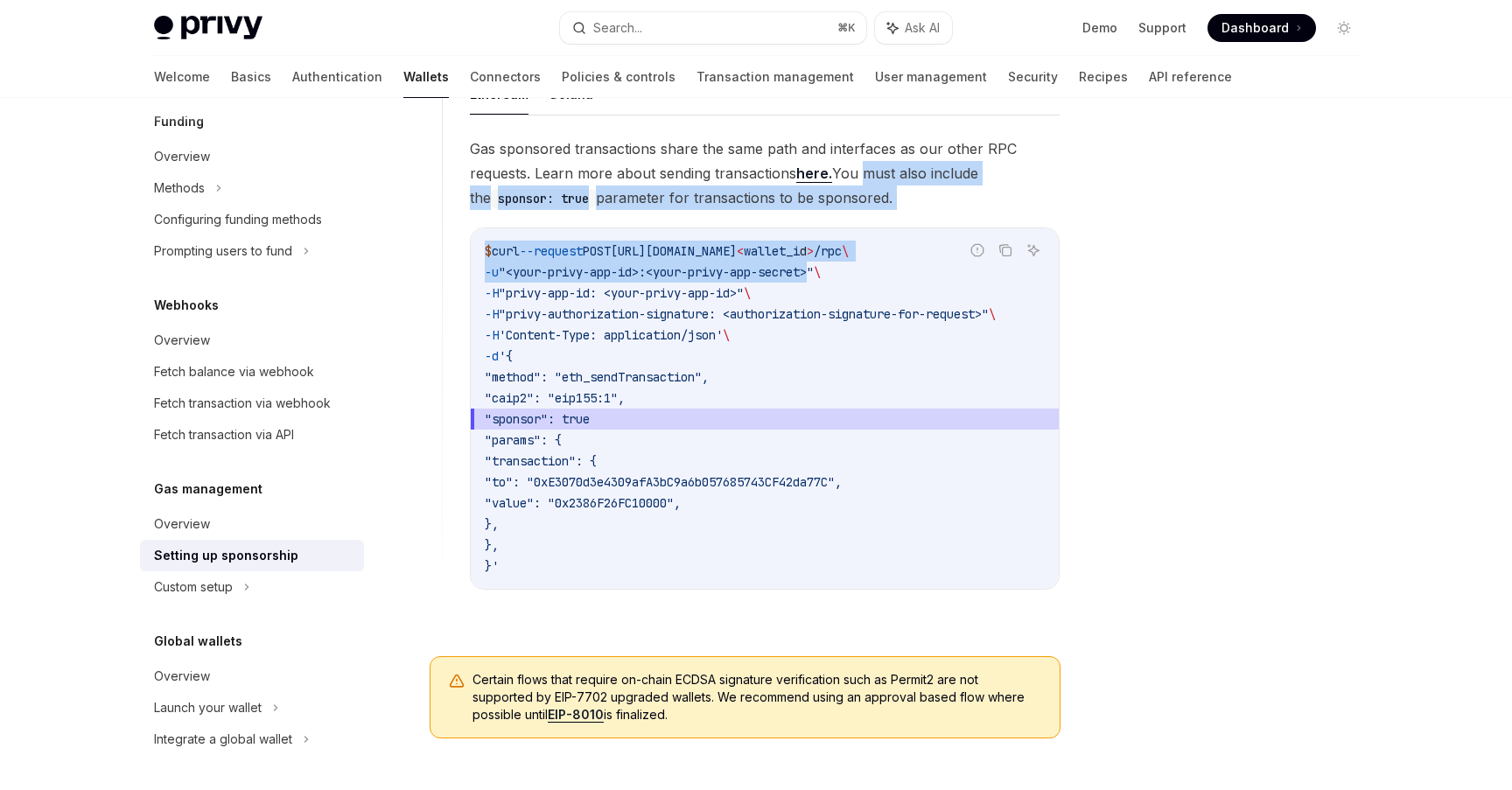
drag, startPoint x: 857, startPoint y: 171, endPoint x: 813, endPoint y: 274, distance: 112.0
click at [813, 274] on div "Gas sponsored transactions share the same path and interfaces as our other RPC …" at bounding box center [764, 376] width 590 height 481
click at [813, 274] on span ""<your-privy-app-id>:<your-privy-app-secret>"" at bounding box center [657, 272] width 315 height 16
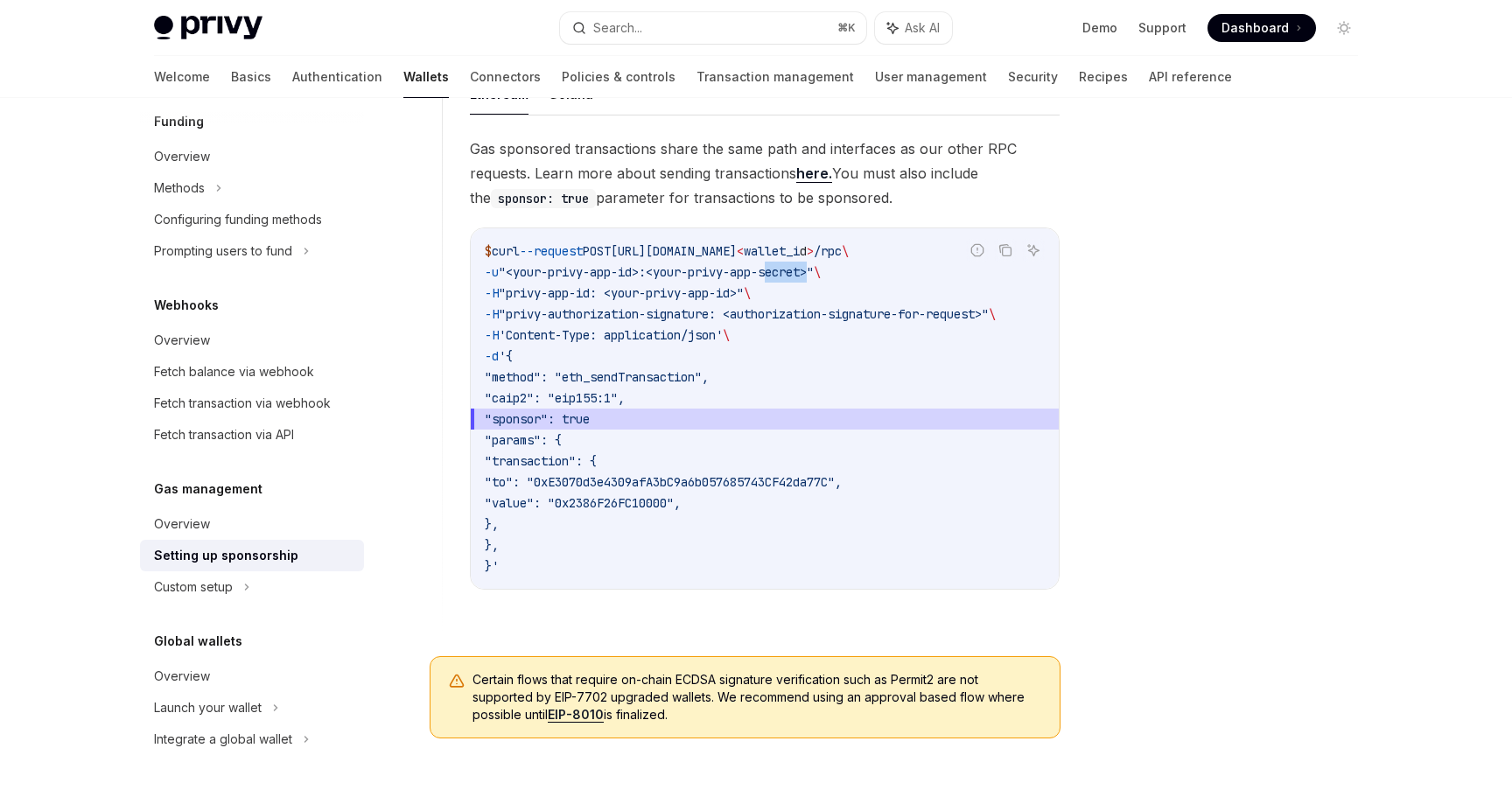
click at [813, 274] on span ""<your-privy-app-id>:<your-privy-app-secret>"" at bounding box center [657, 272] width 315 height 16
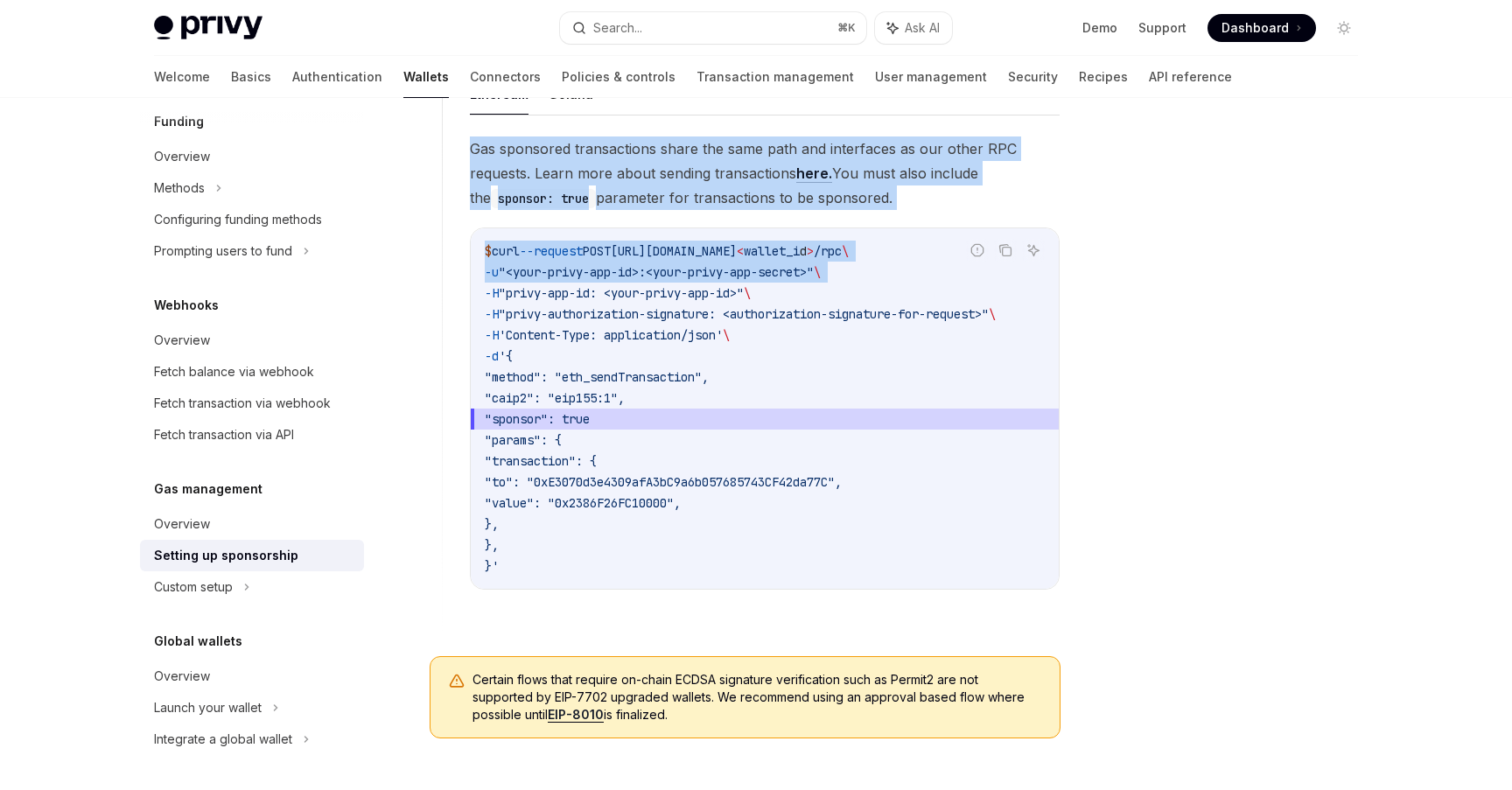
drag, startPoint x: 813, startPoint y: 274, endPoint x: 875, endPoint y: 145, distance: 143.1
click at [874, 146] on div "Gas sponsored transactions share the same path and interfaces as our other RPC …" at bounding box center [764, 376] width 590 height 481
click at [875, 145] on span "Gas sponsored transactions share the same path and interfaces as our other RPC …" at bounding box center [764, 172] width 590 height 73
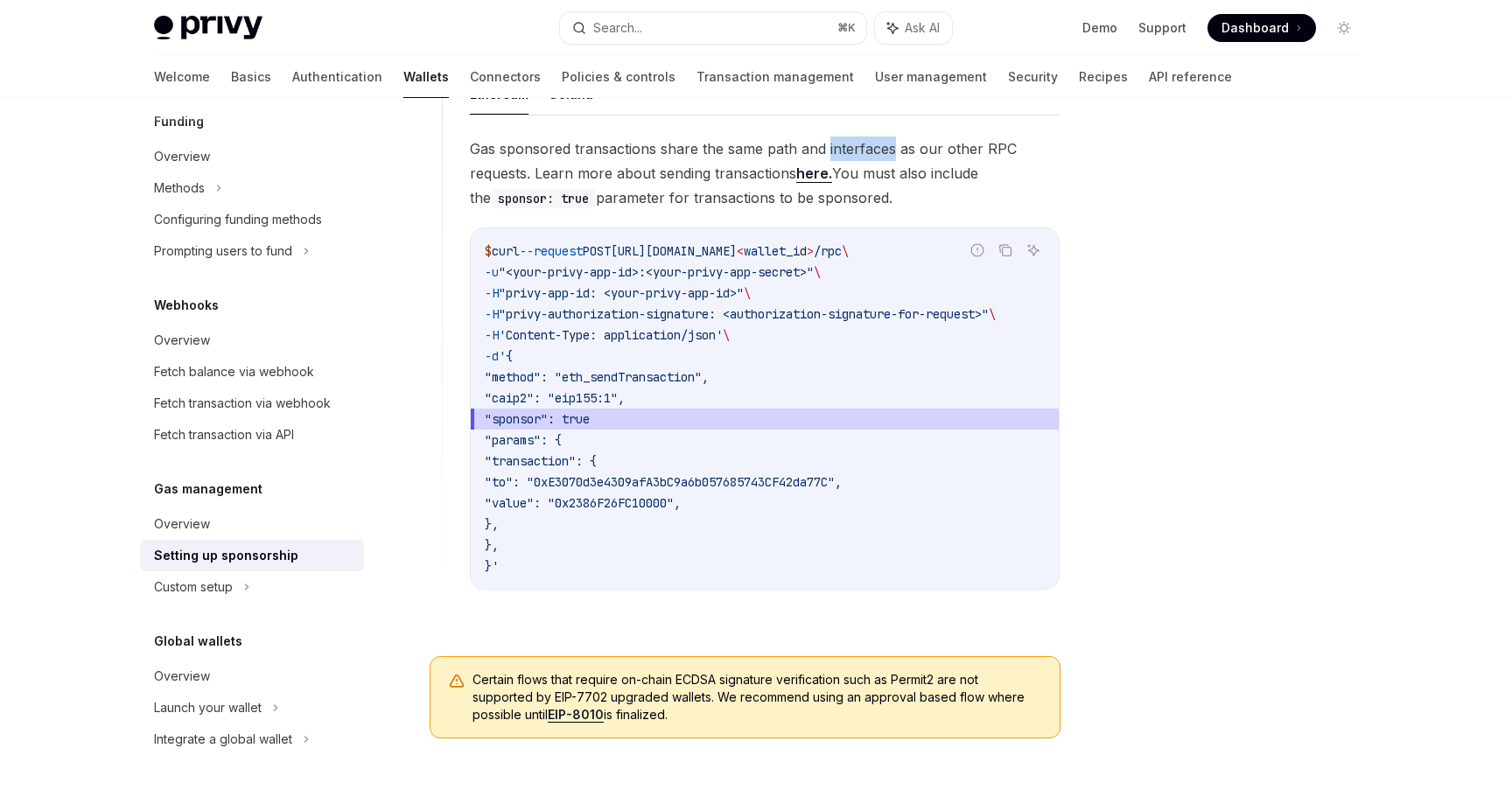
click at [875, 145] on span "Gas sponsored transactions share the same path and interfaces as our other RPC …" at bounding box center [764, 172] width 590 height 73
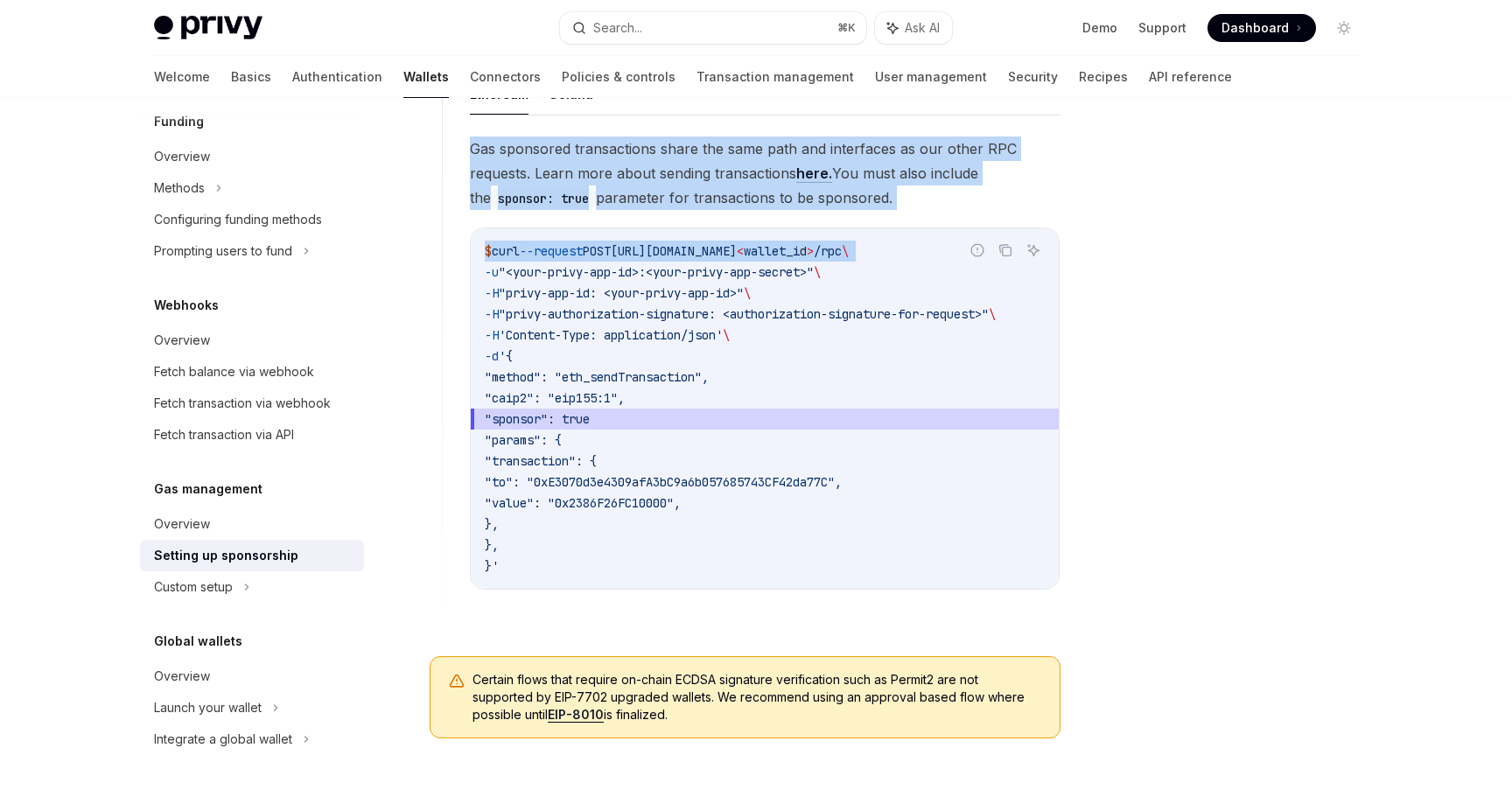
drag, startPoint x: 875, startPoint y: 145, endPoint x: 850, endPoint y: 260, distance: 117.7
click at [850, 260] on div "Gas sponsored transactions share the same path and interfaces as our other RPC …" at bounding box center [764, 376] width 590 height 481
click at [850, 260] on code "$ curl --request POST [URL][DOMAIN_NAME] < wallet_i d > /rpc \ -u "<your-privy-…" at bounding box center [765, 408] width 560 height 336
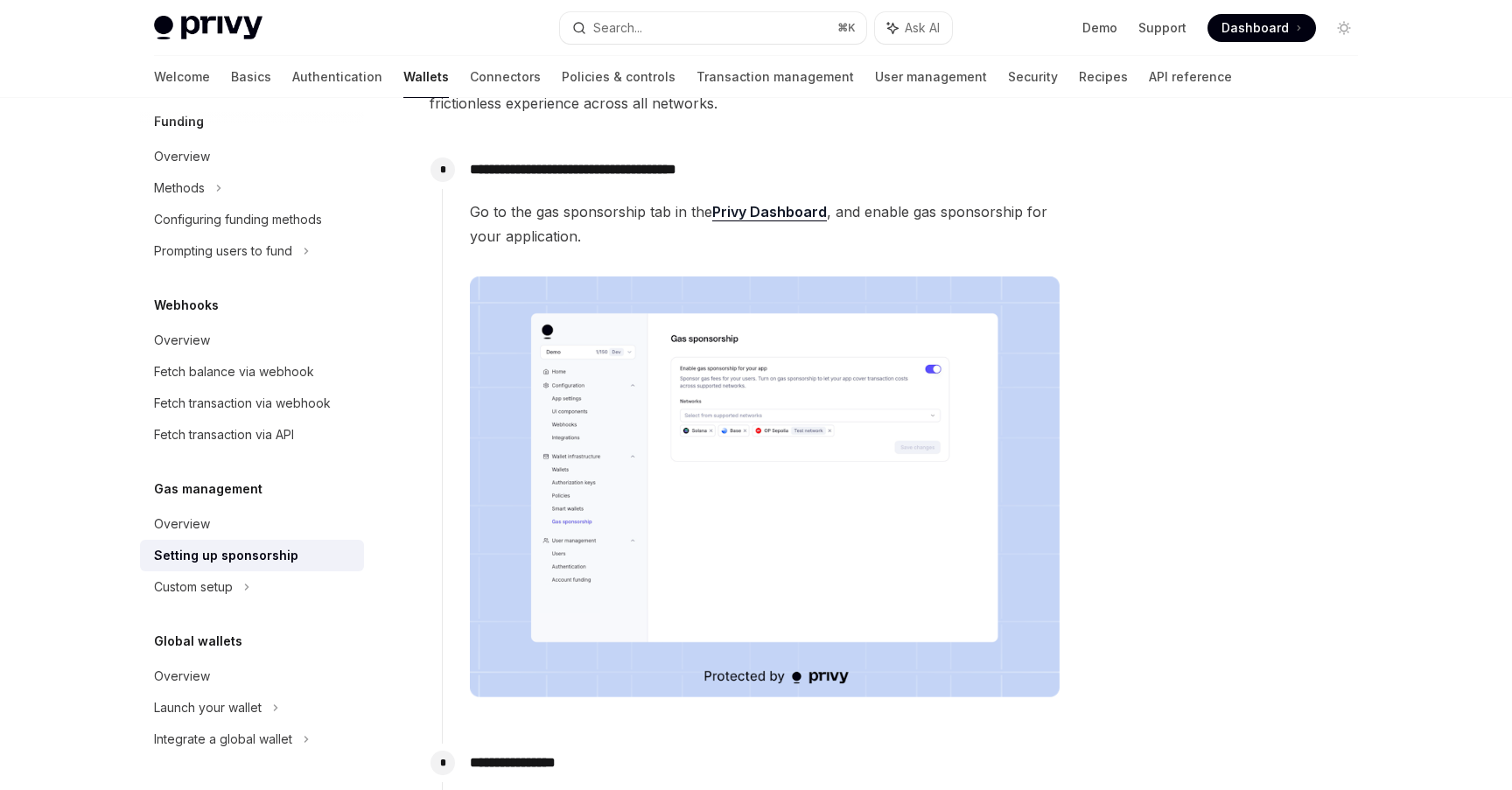
scroll to position [149, 0]
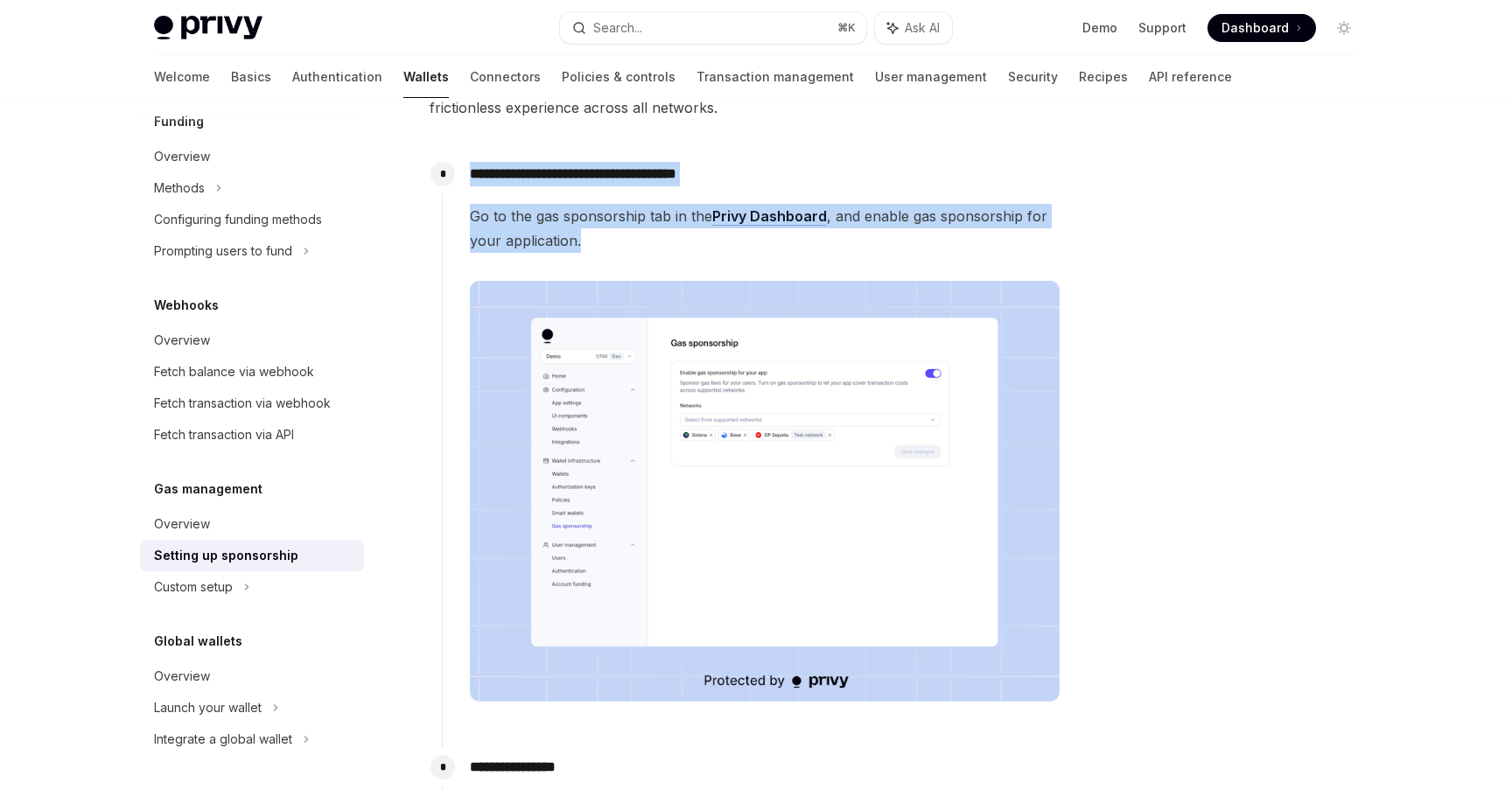
drag, startPoint x: 865, startPoint y: 161, endPoint x: 851, endPoint y: 235, distance: 75.3
click at [851, 235] on div "**********" at bounding box center [750, 442] width 619 height 576
click at [851, 235] on span "Go to the gas sponsorship tab in the Privy Dashboard , and enable gas sponsorsh…" at bounding box center [764, 228] width 590 height 49
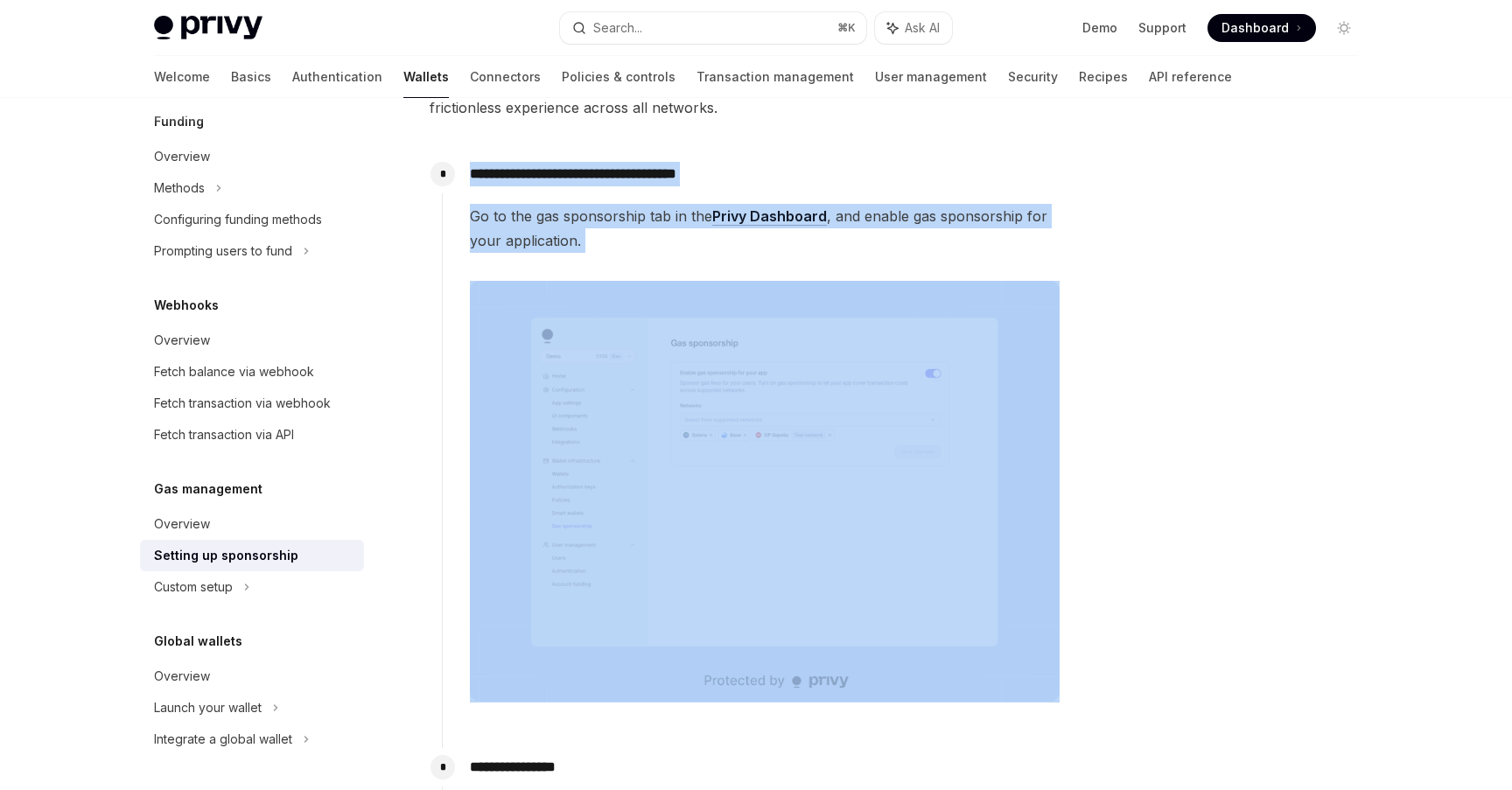
drag, startPoint x: 851, startPoint y: 235, endPoint x: 883, endPoint y: 150, distance: 90.8
drag, startPoint x: 883, startPoint y: 150, endPoint x: 890, endPoint y: 238, distance: 88.3
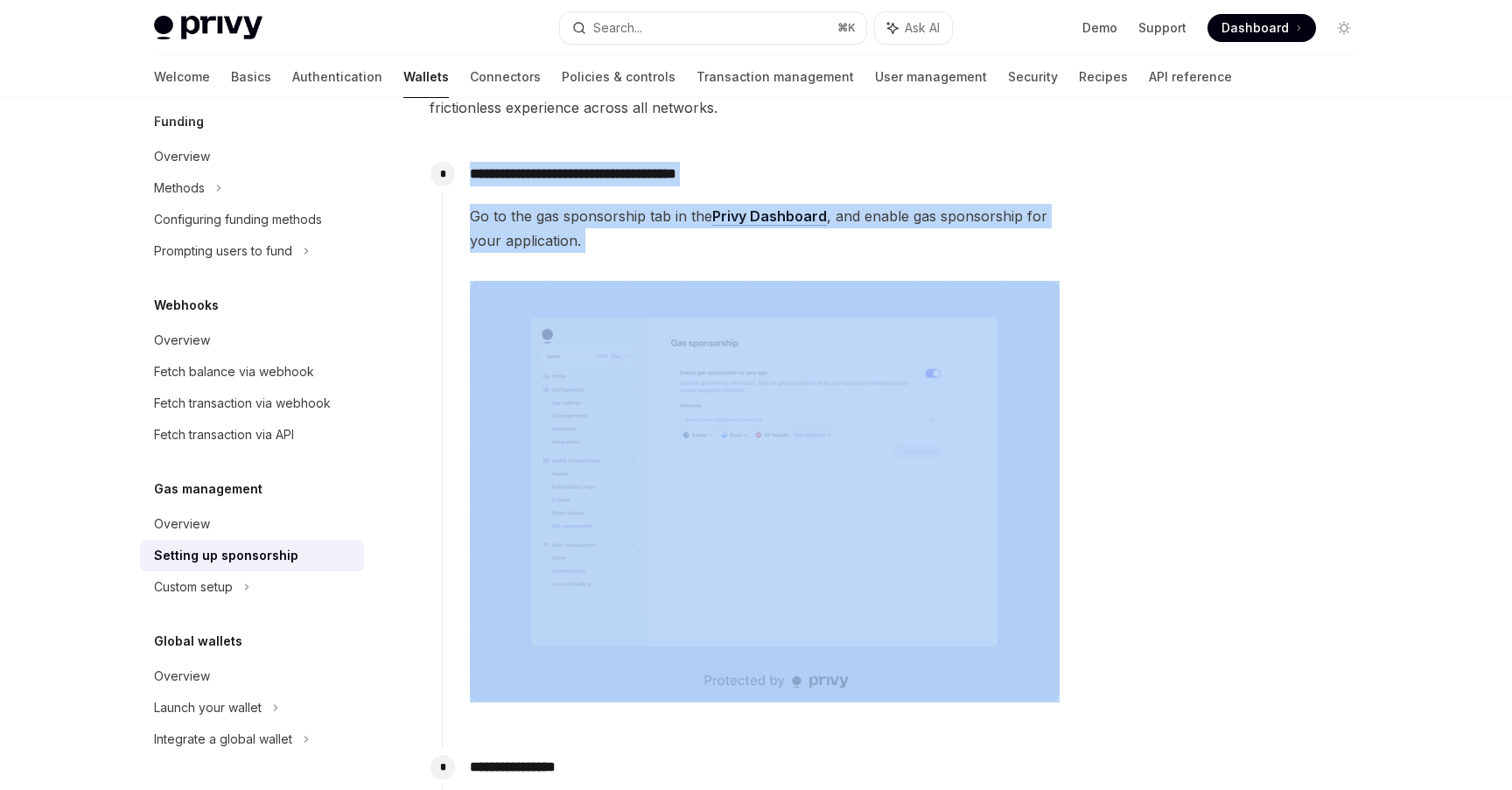
click at [890, 238] on span "Go to the gas sponsorship tab in the Privy Dashboard , and enable gas sponsorsh…" at bounding box center [764, 228] width 590 height 49
drag, startPoint x: 890, startPoint y: 238, endPoint x: 827, endPoint y: 166, distance: 95.7
click at [827, 166] on div "**********" at bounding box center [750, 442] width 619 height 576
click at [827, 166] on p "**********" at bounding box center [764, 173] width 590 height 24
drag, startPoint x: 827, startPoint y: 166, endPoint x: 854, endPoint y: 235, distance: 74.1
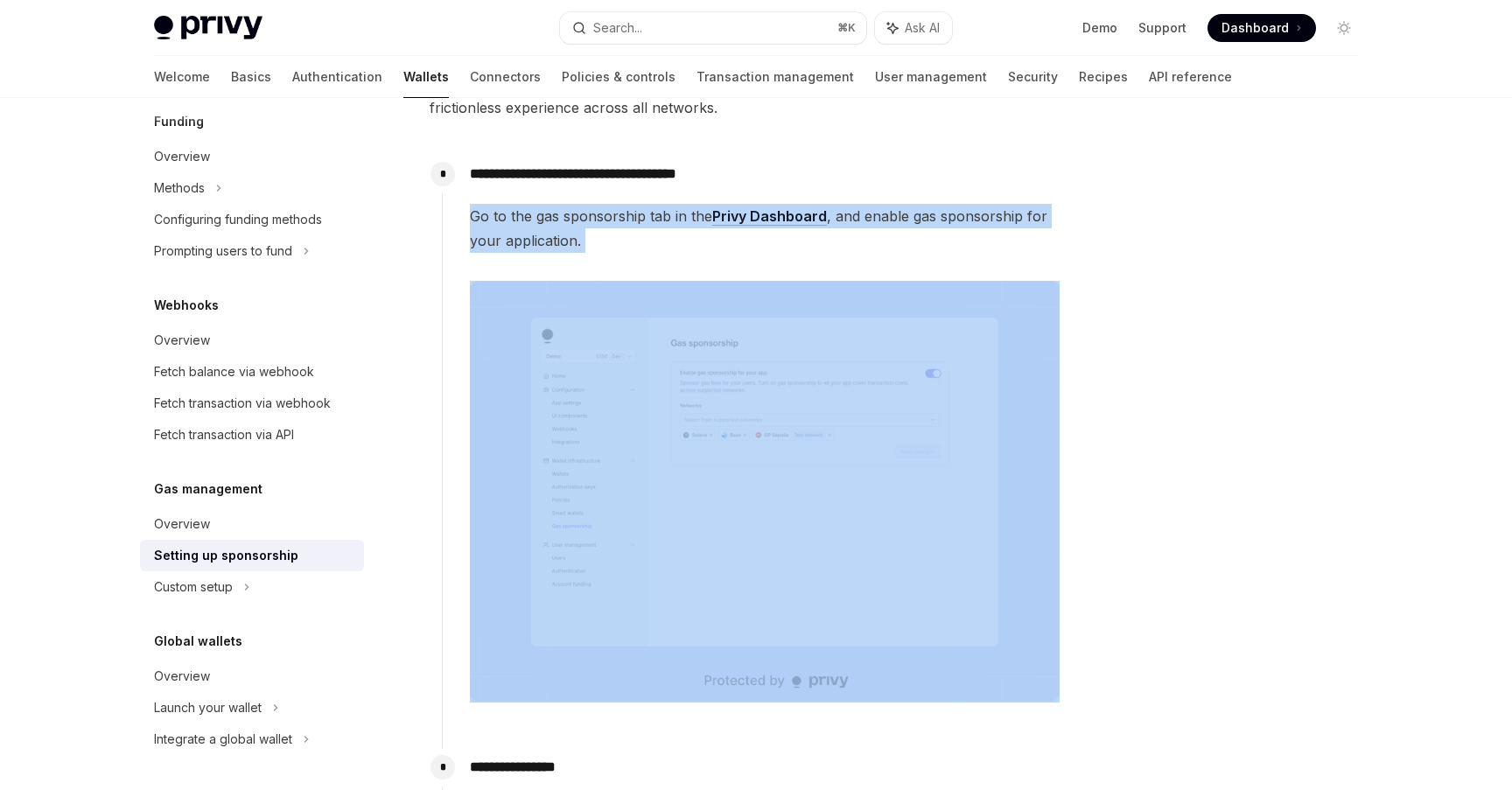
click at [855, 235] on div "**********" at bounding box center [750, 442] width 619 height 576
click at [854, 235] on span "Go to the gas sponsorship tab in the Privy Dashboard , and enable gas sponsorsh…" at bounding box center [764, 228] width 590 height 49
drag, startPoint x: 854, startPoint y: 235, endPoint x: 801, endPoint y: 151, distance: 99.3
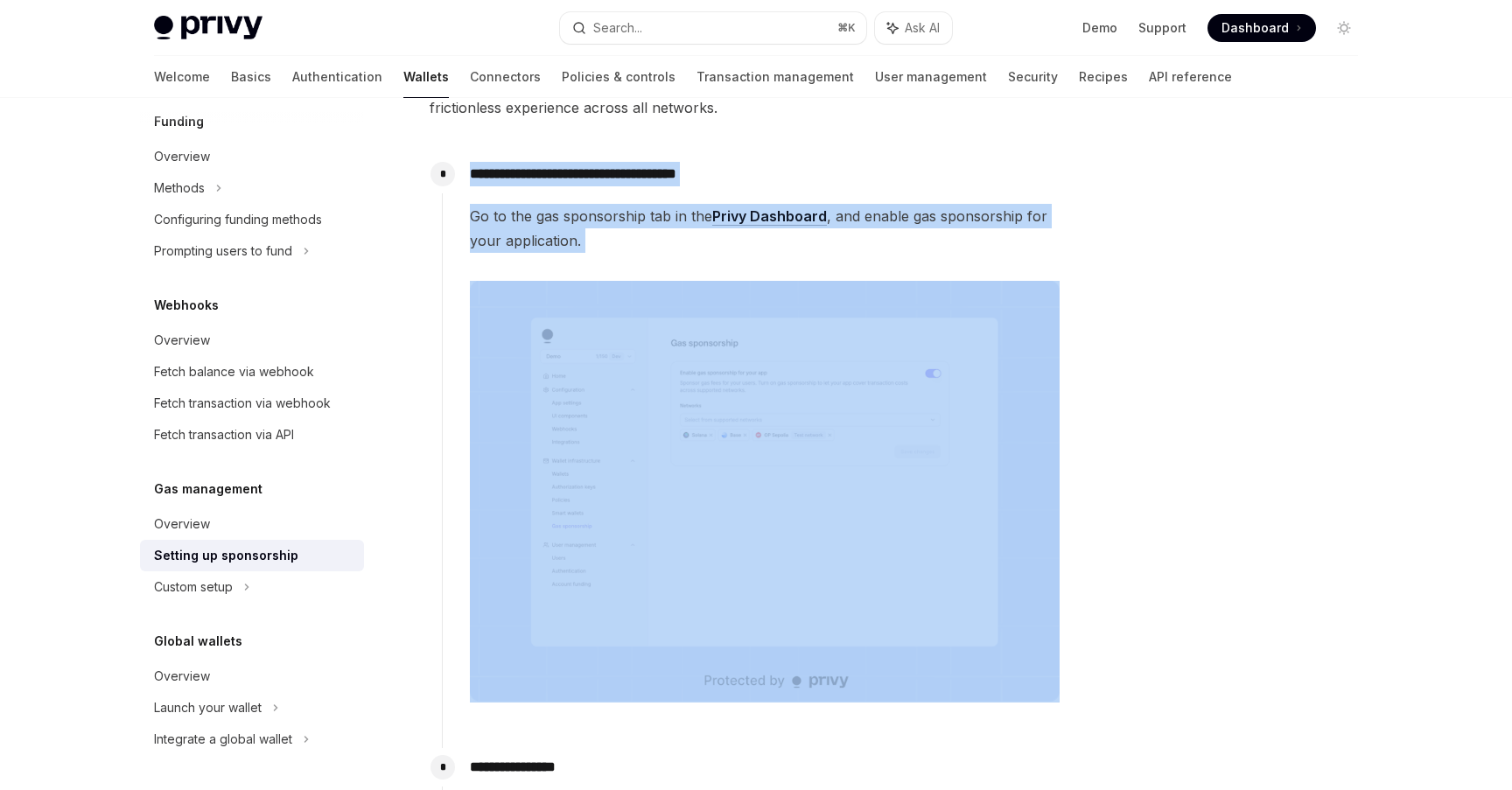
drag, startPoint x: 801, startPoint y: 151, endPoint x: 876, endPoint y: 238, distance: 114.9
click at [876, 238] on span "Go to the gas sponsorship tab in the Privy Dashboard , and enable gas sponsorsh…" at bounding box center [764, 228] width 590 height 49
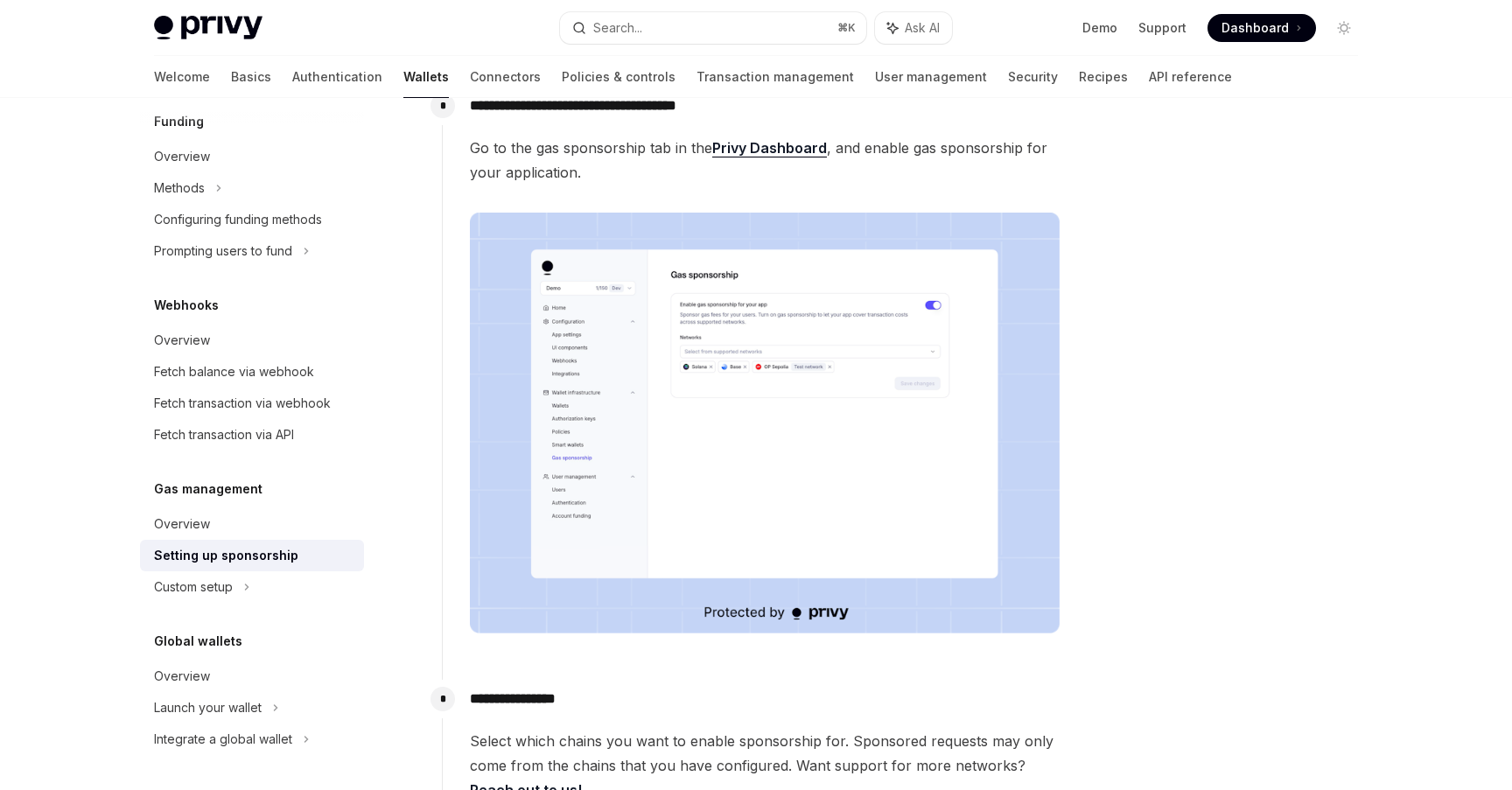
scroll to position [214, 0]
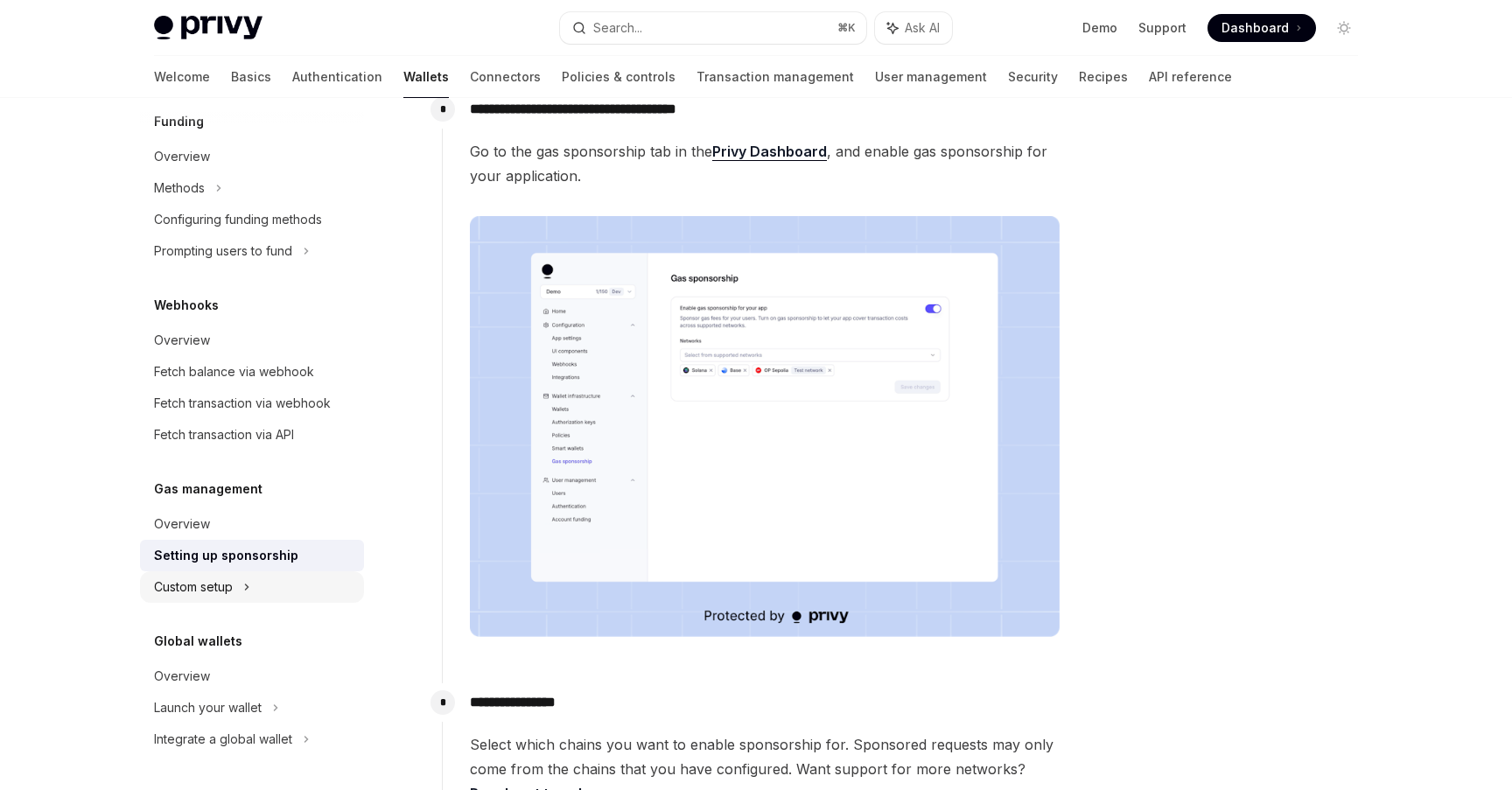
click at [250, 578] on icon at bounding box center [247, 587] width 7 height 21
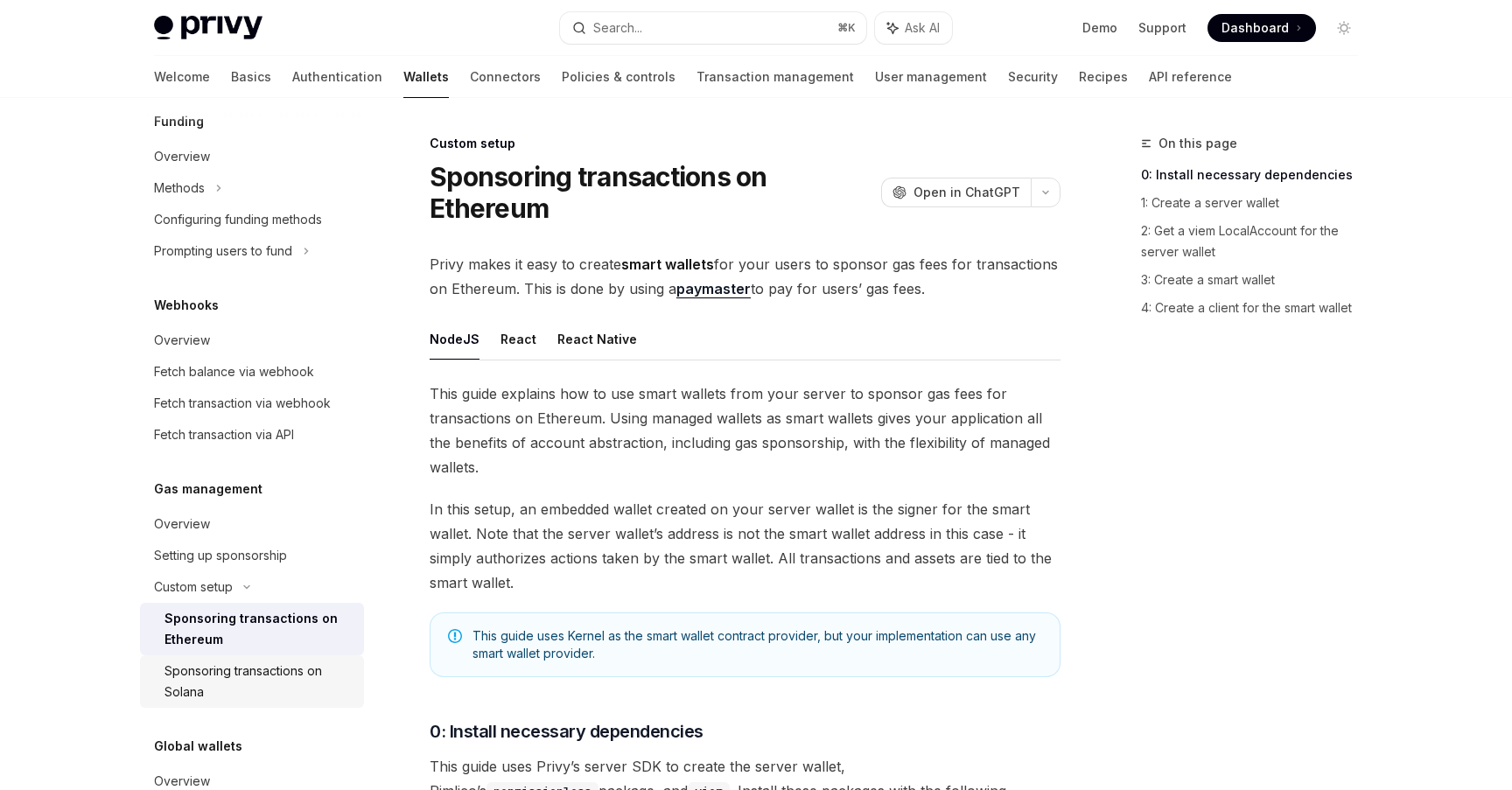
click at [266, 685] on div "Sponsoring transactions on Solana" at bounding box center [259, 681] width 189 height 42
type textarea "*"
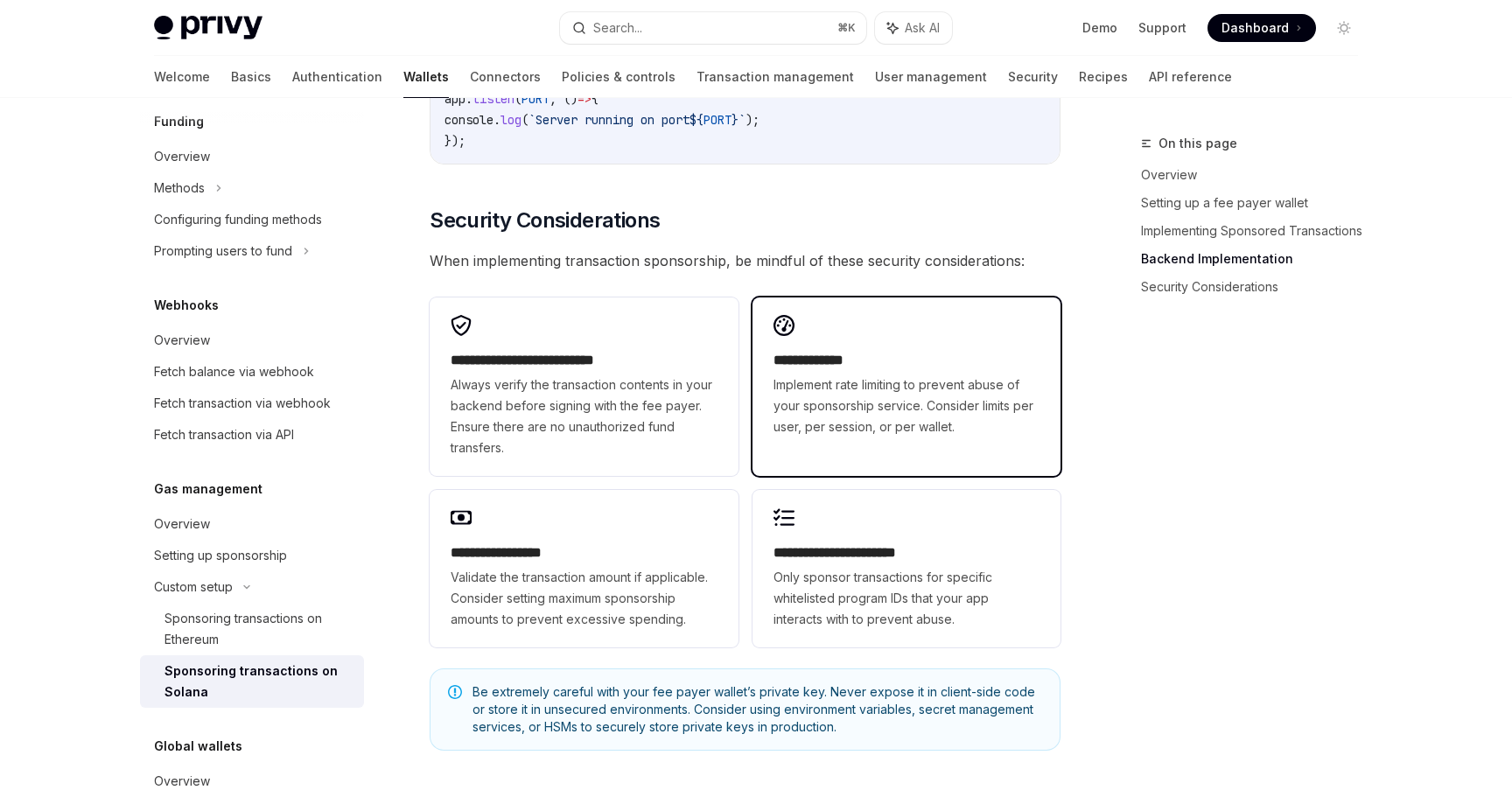
scroll to position [4913, 0]
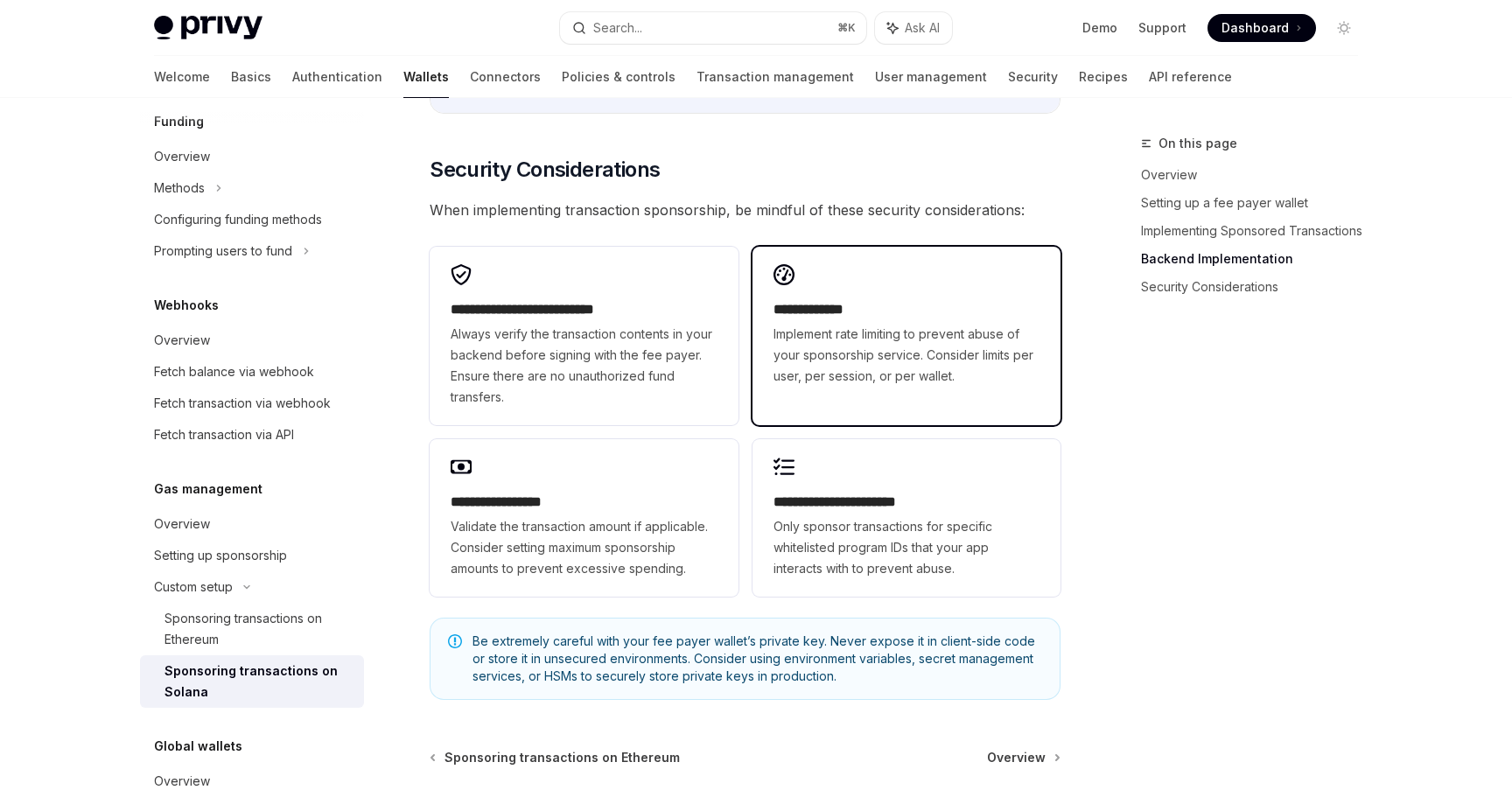
click at [940, 349] on span "Implement rate limiting to prevent abuse of your sponsorship service. Consider …" at bounding box center [906, 355] width 266 height 63
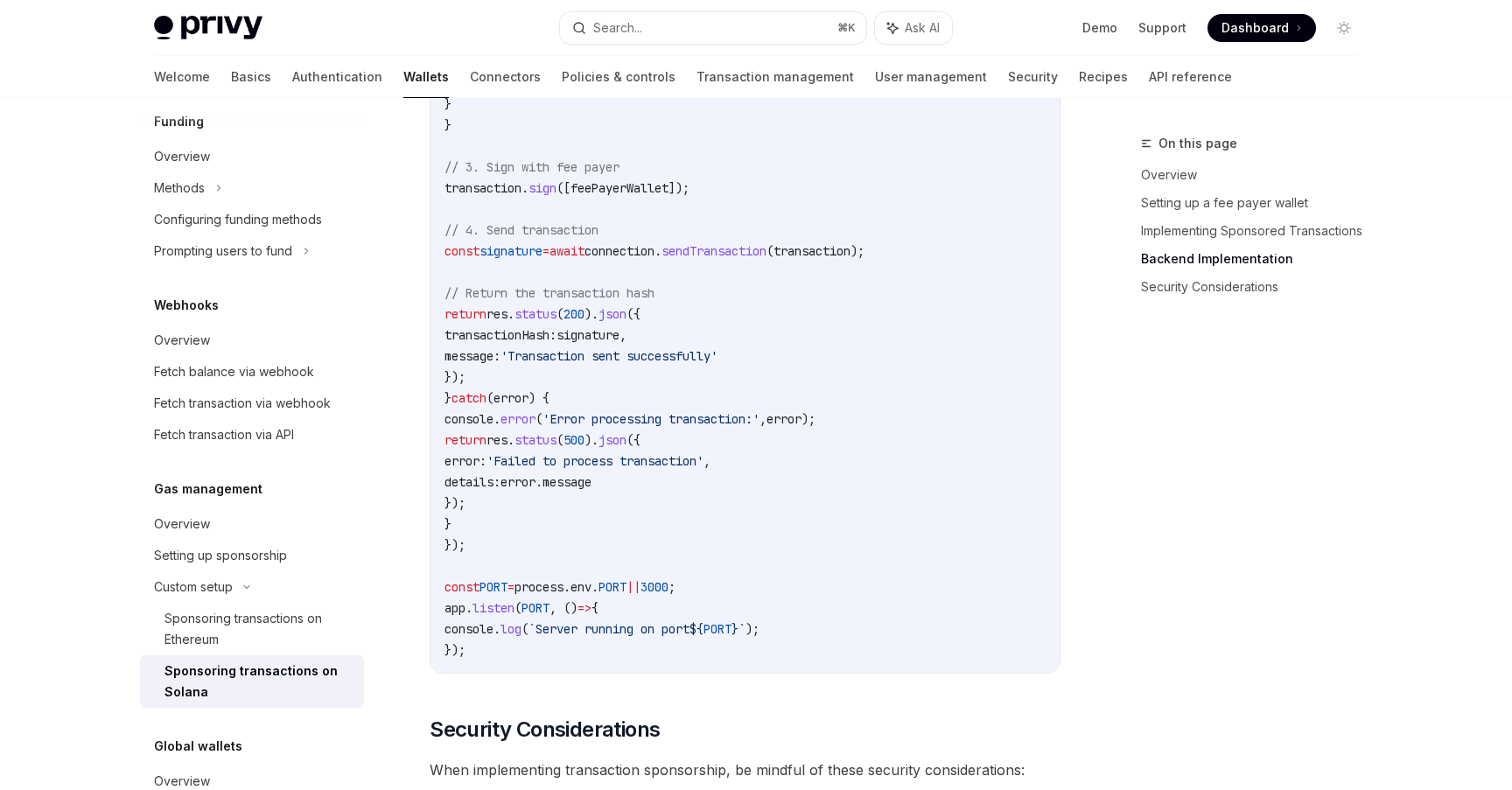
scroll to position [4288, 0]
